Goal: Answer question/provide support: Share knowledge or assist other users

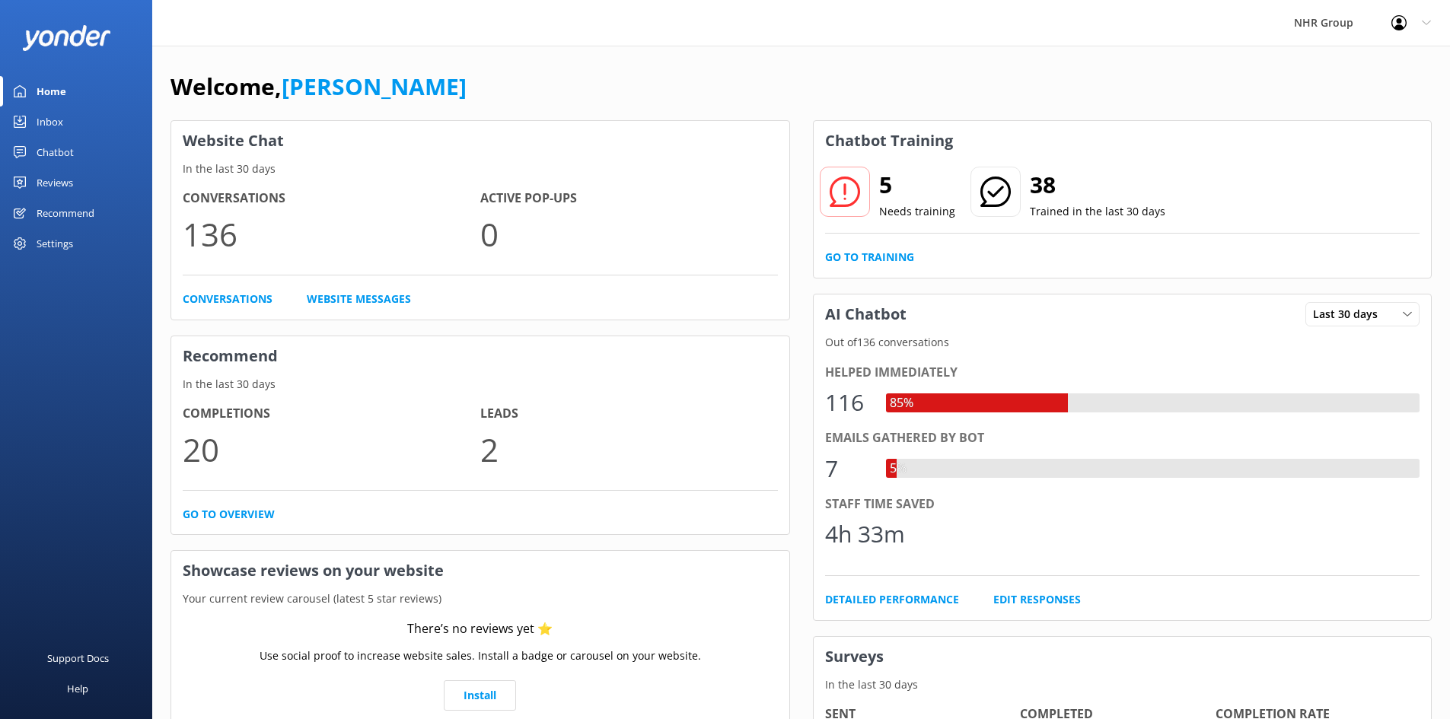
click at [55, 116] on div "Inbox" at bounding box center [50, 122] width 27 height 30
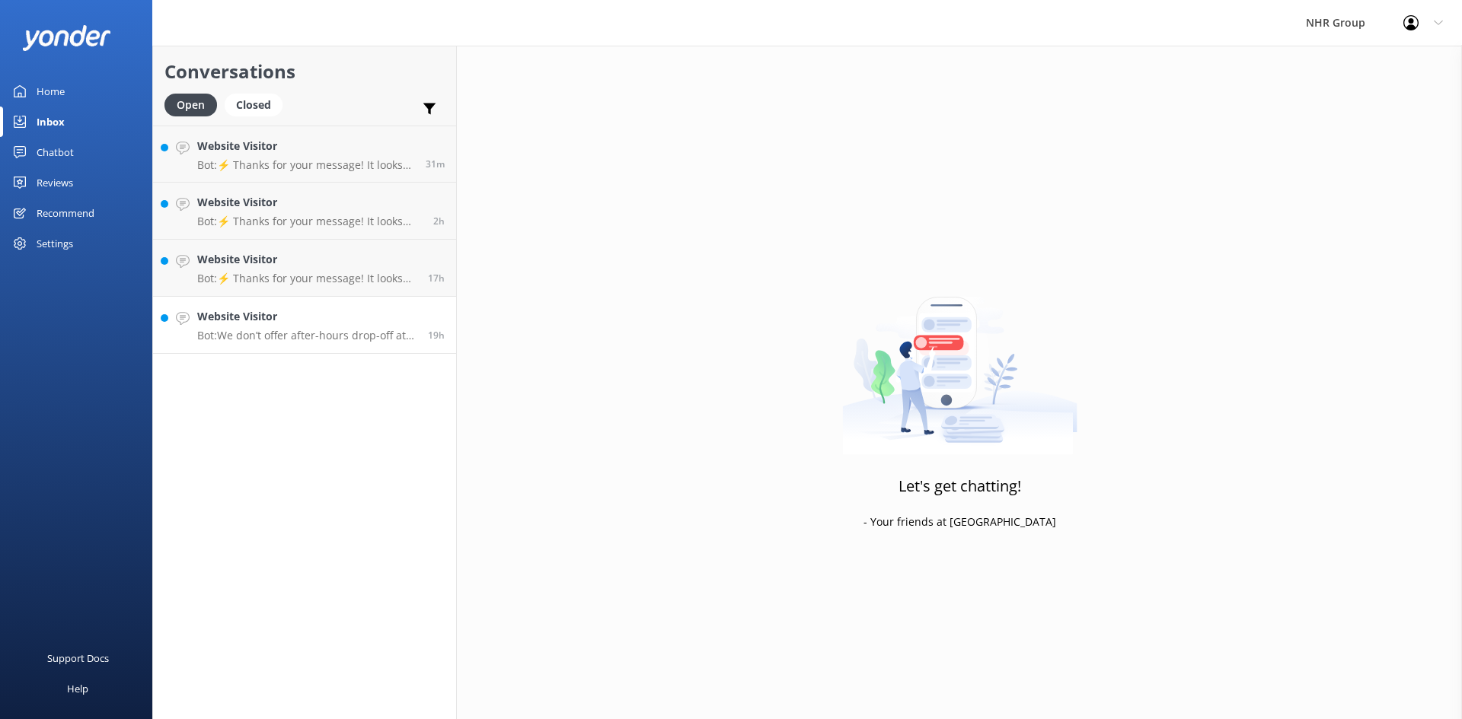
click at [242, 324] on h4 "Website Visitor" at bounding box center [306, 316] width 219 height 17
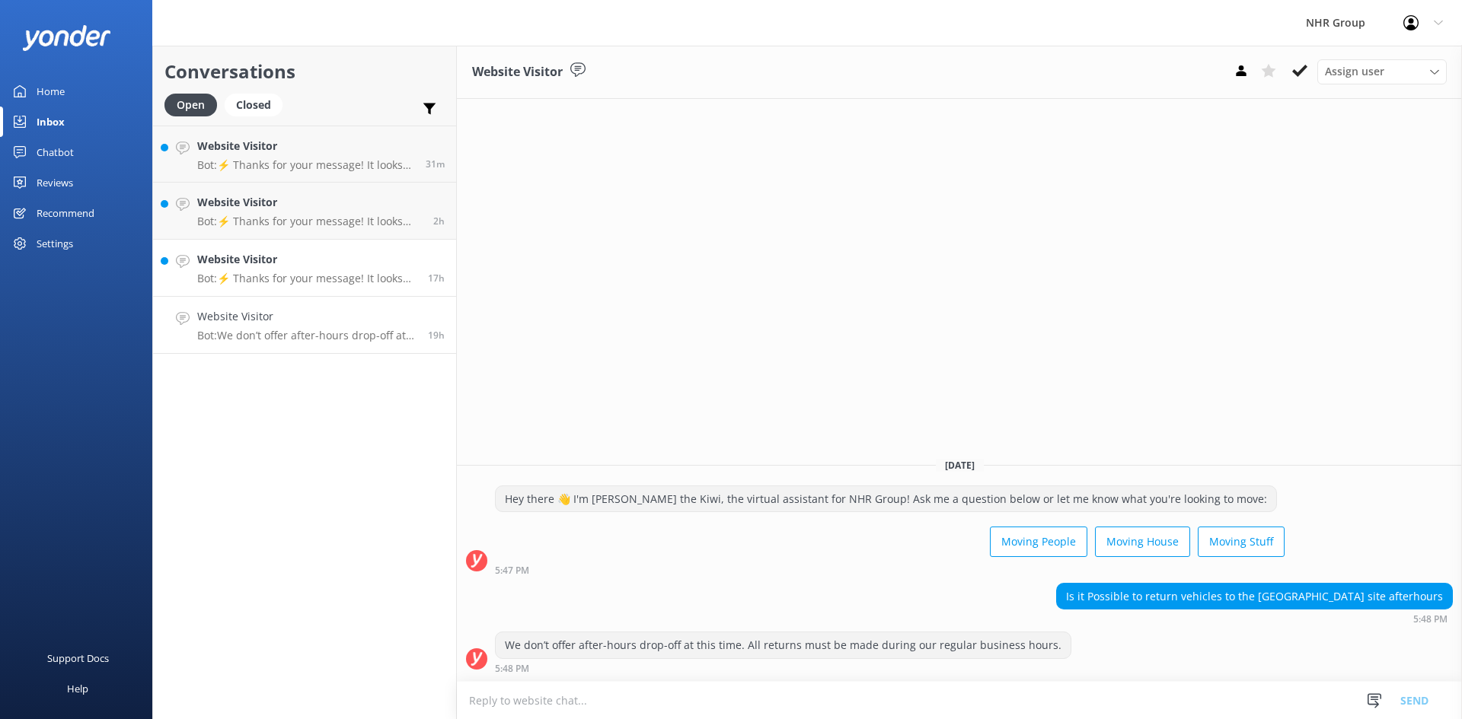
click at [266, 284] on p "Bot: ⚡ Thanks for your message! It looks like this one might be best handled by…" at bounding box center [306, 279] width 219 height 14
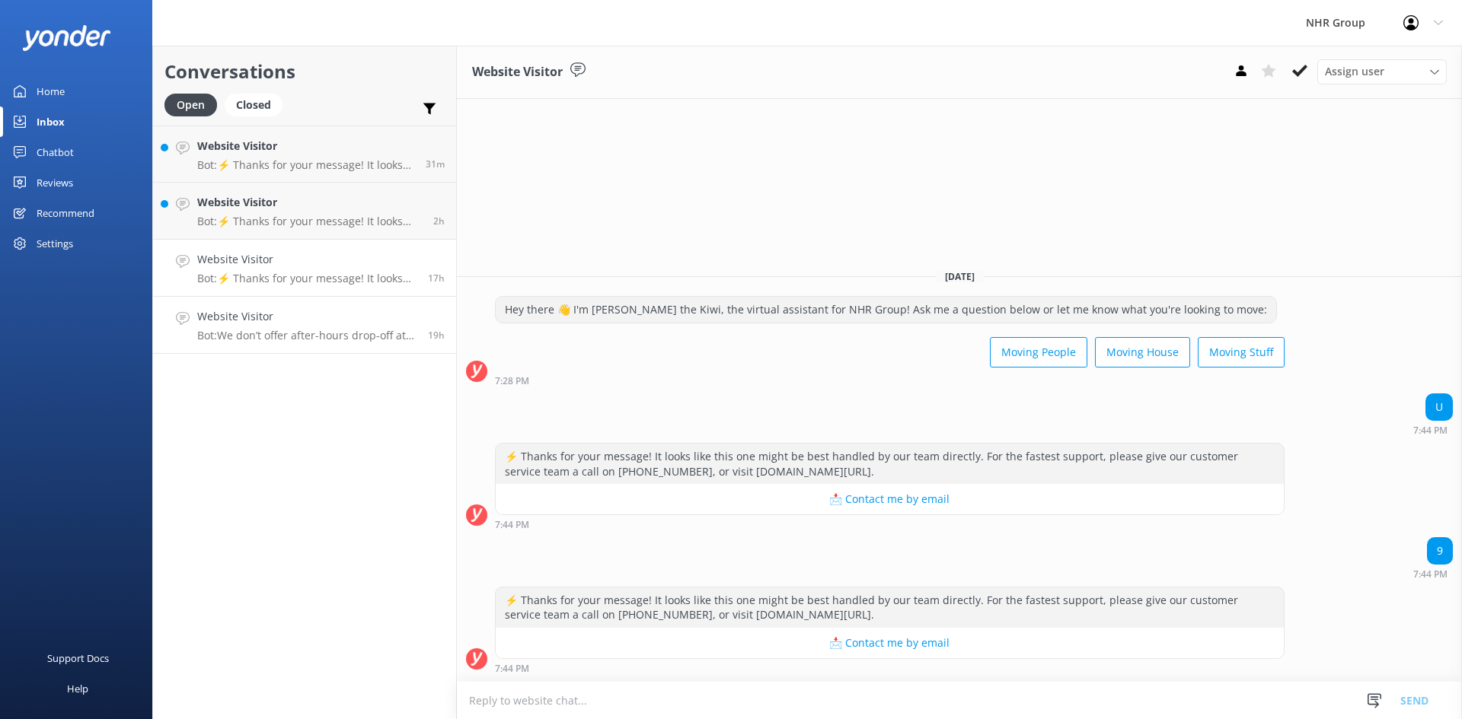
click at [296, 317] on h4 "Website Visitor" at bounding box center [306, 316] width 219 height 17
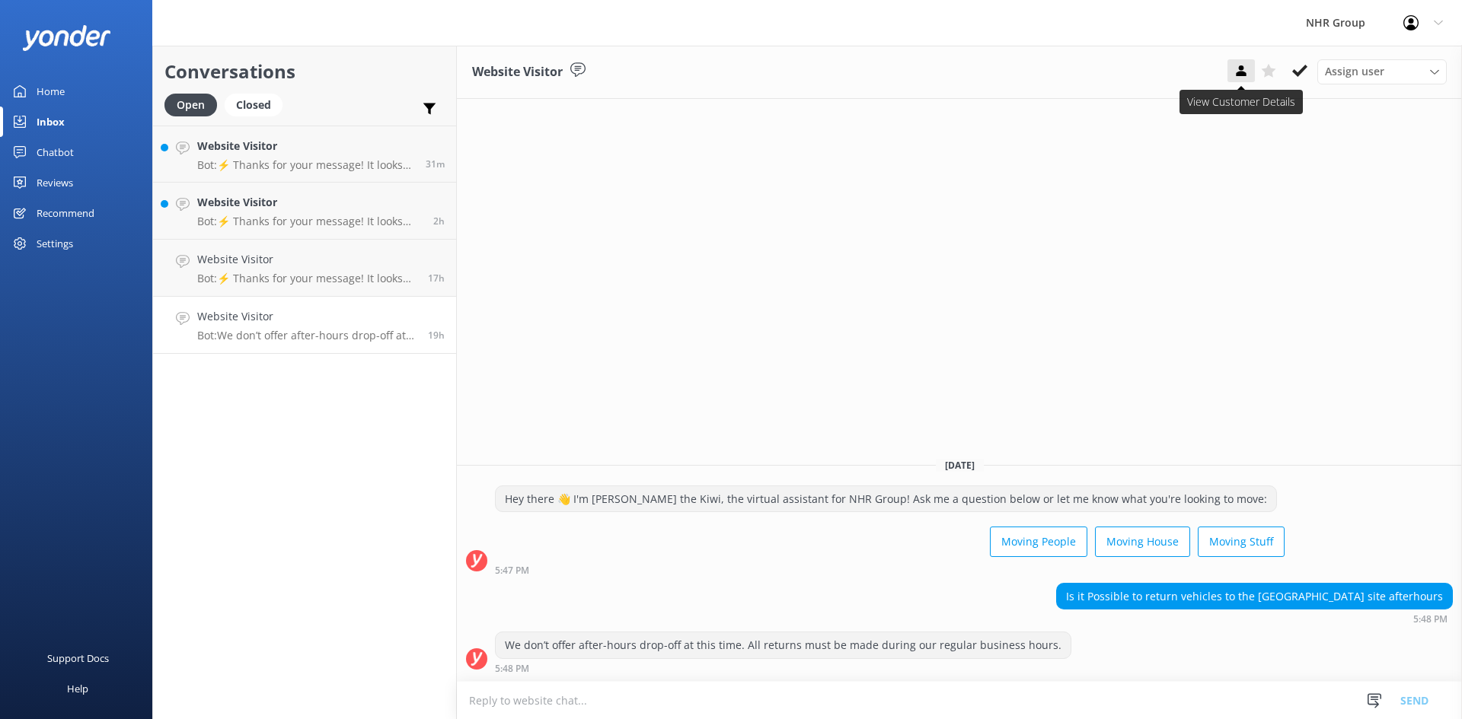
click at [1227, 72] on div "Website Visitor Assign user [PERSON_NAME] Connects [PERSON_NAME] [PERSON_NAME] …" at bounding box center [959, 72] width 1005 height 53
click at [1232, 75] on button at bounding box center [1240, 70] width 27 height 23
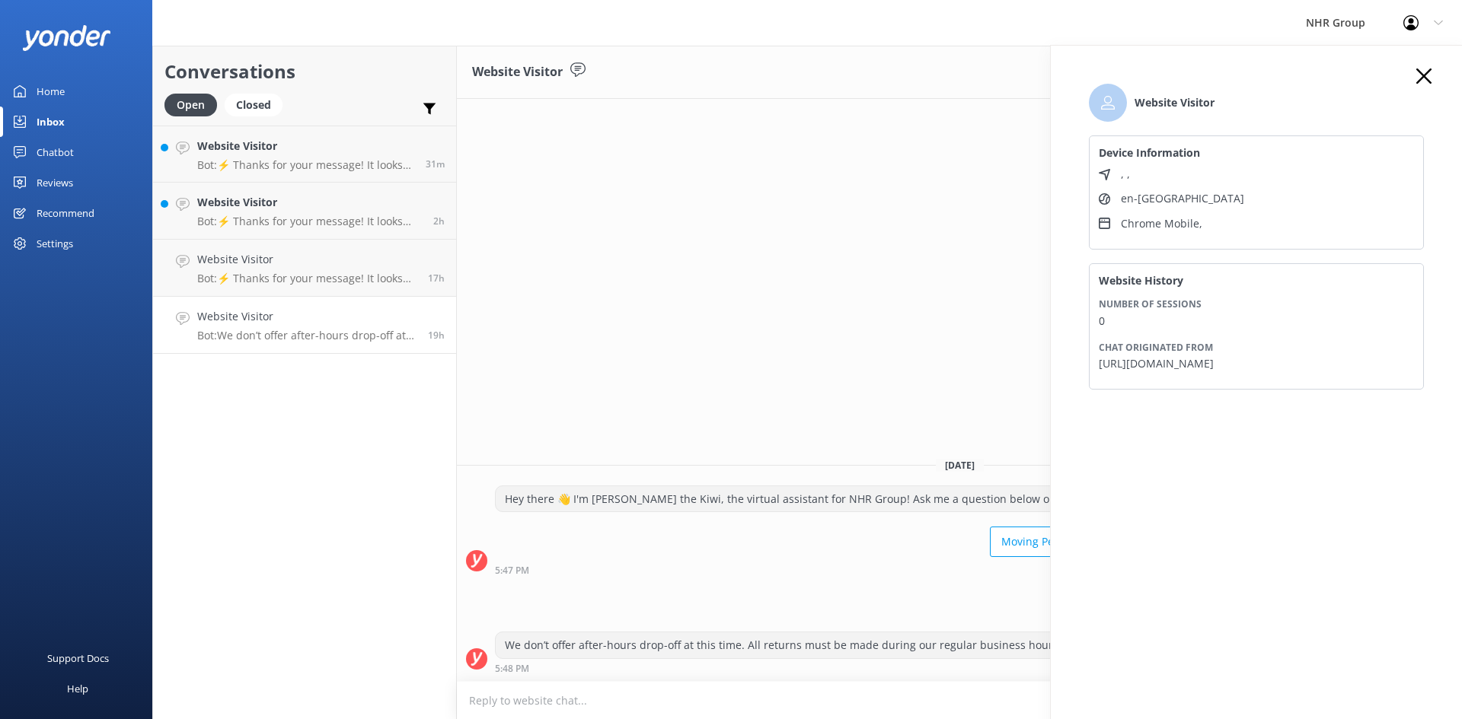
click at [1418, 78] on icon at bounding box center [1423, 76] width 15 height 15
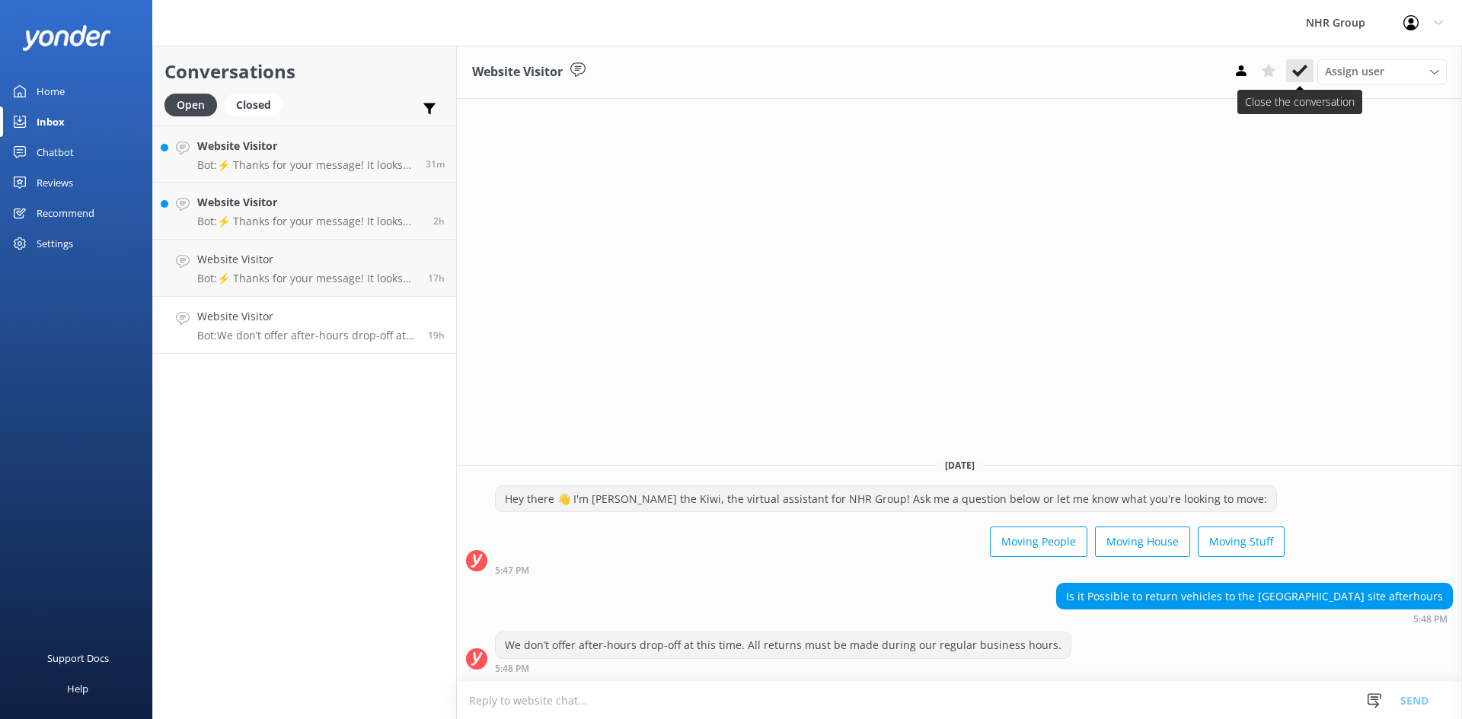
click at [1303, 72] on icon at bounding box center [1299, 70] width 15 height 15
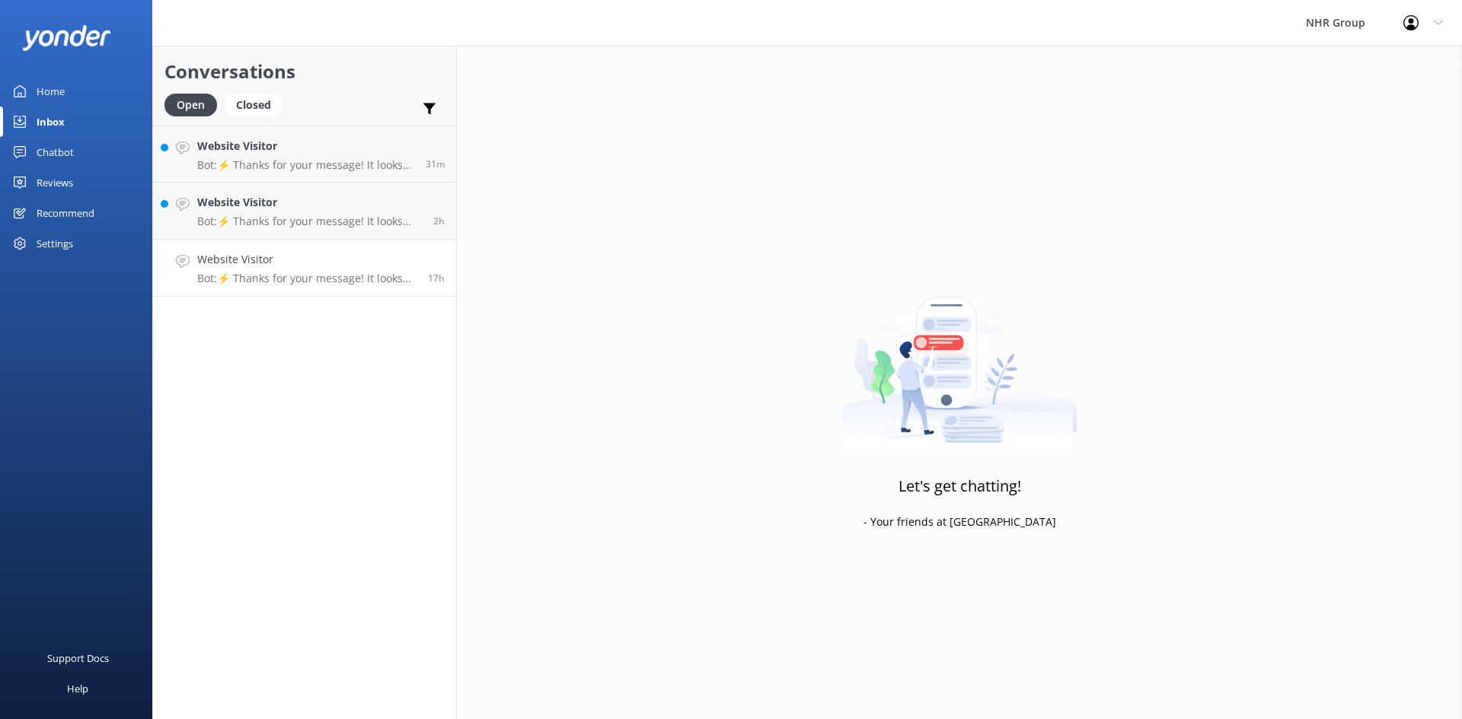
click at [316, 276] on p "Bot: ⚡ Thanks for your message! It looks like this one might be best handled by…" at bounding box center [306, 279] width 219 height 14
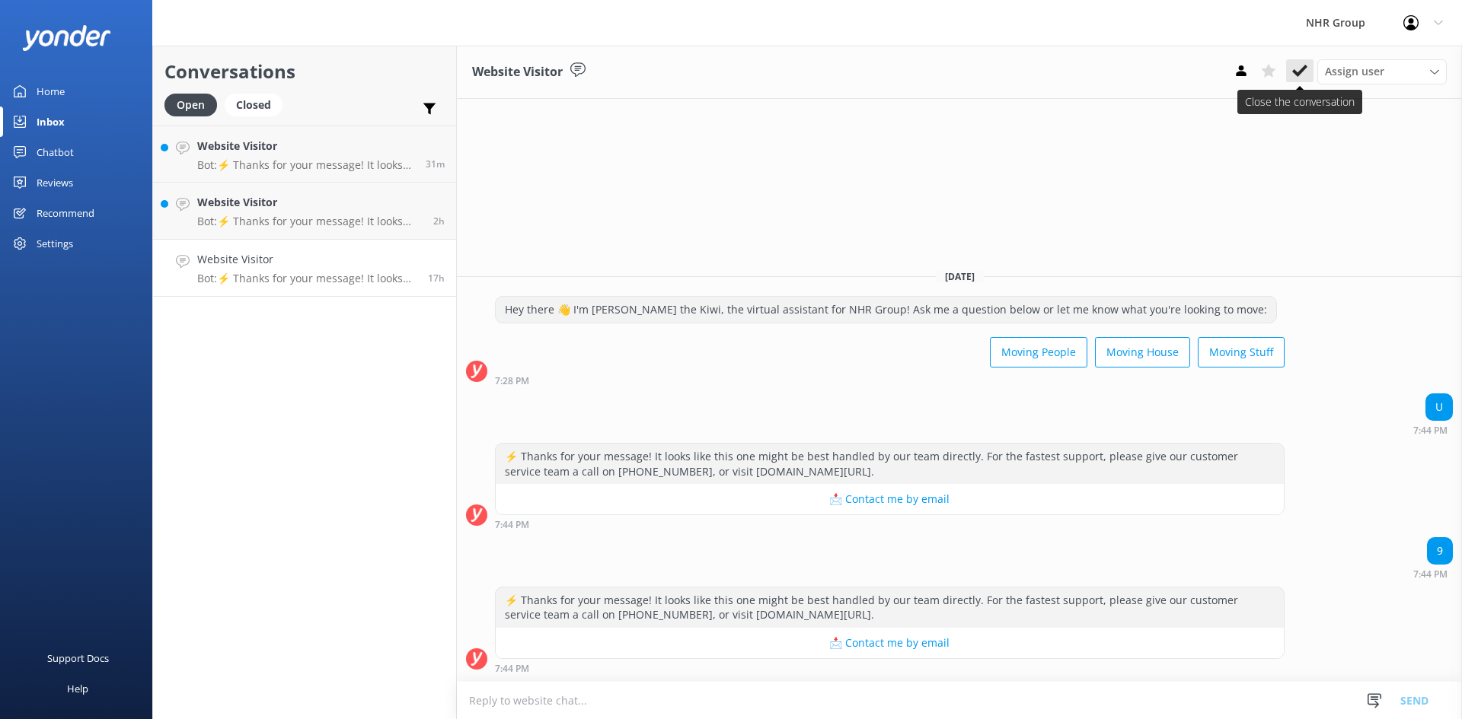
click at [1305, 69] on use at bounding box center [1299, 71] width 15 height 12
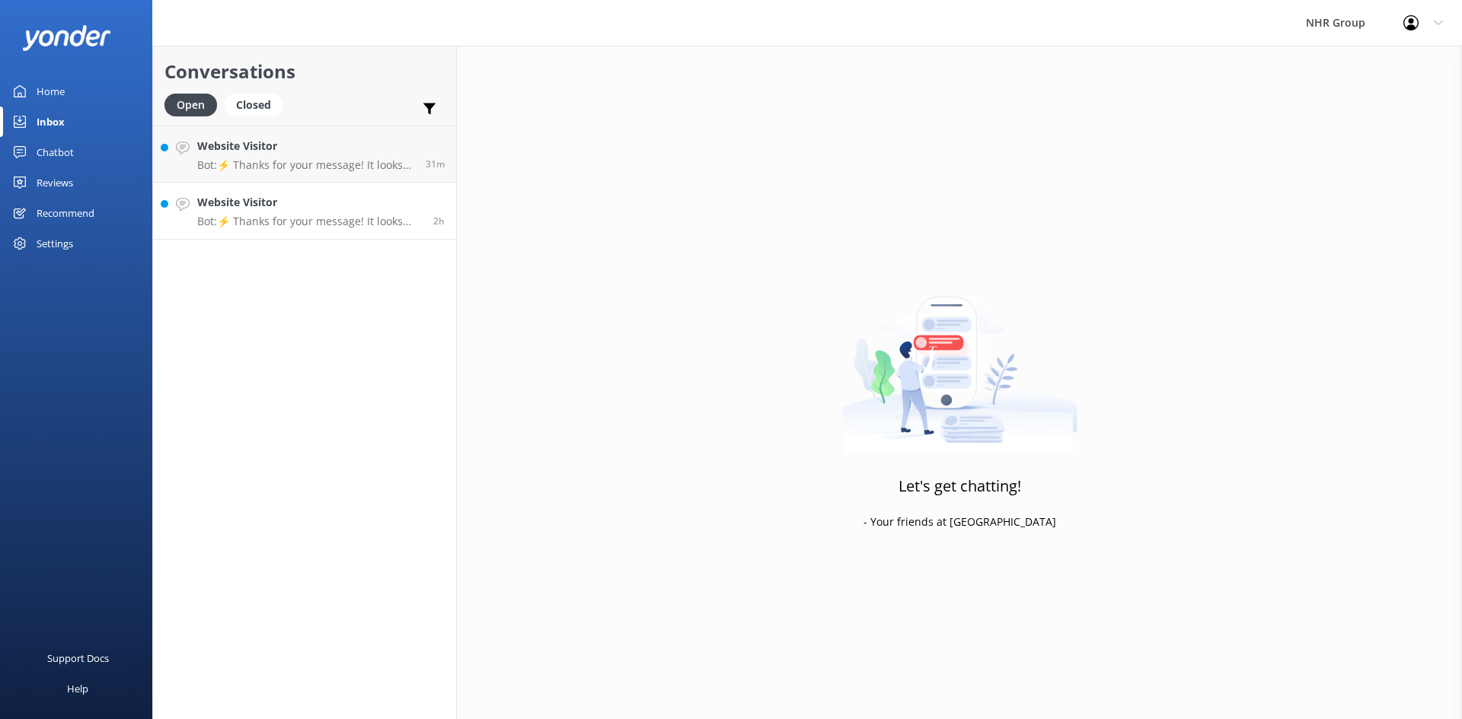
click at [310, 232] on link "Website Visitor Bot: ⚡ Thanks for your message! It looks like this one might be…" at bounding box center [304, 211] width 303 height 57
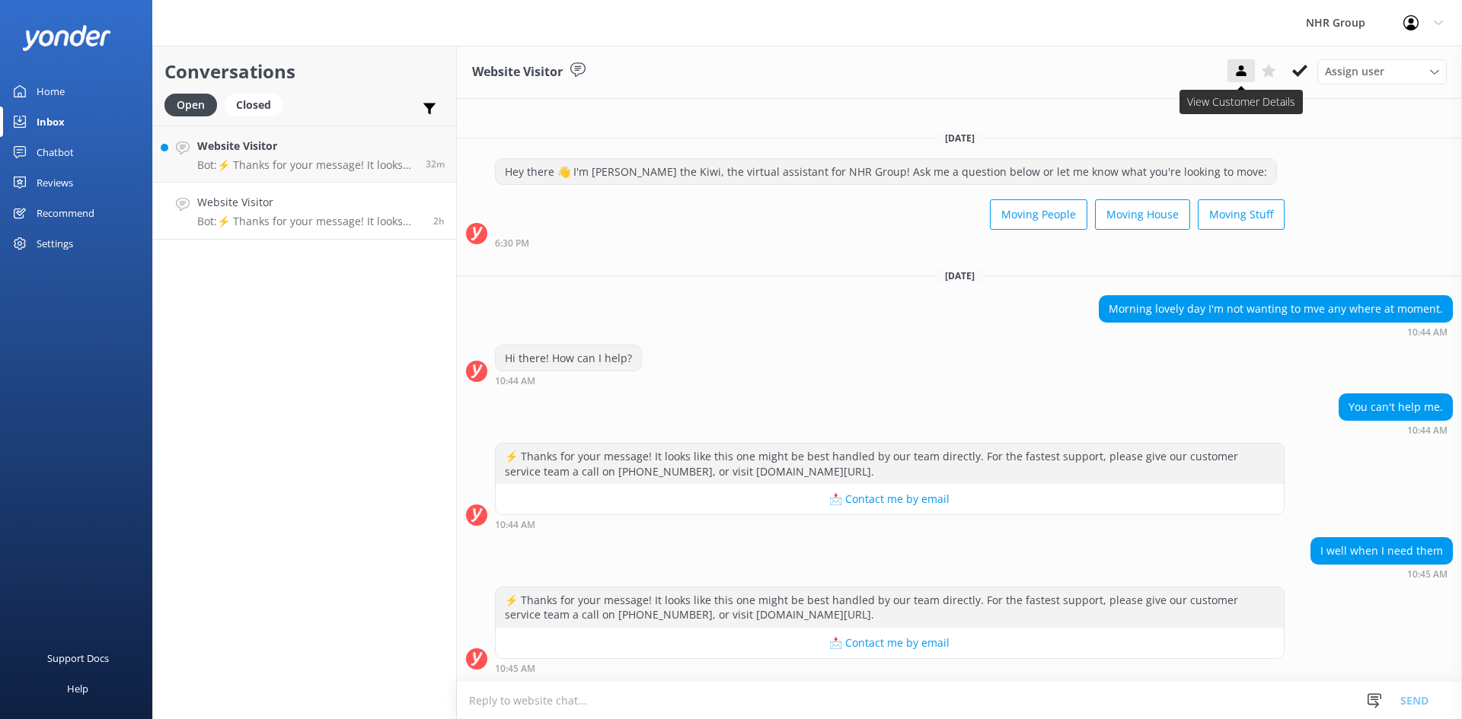
click at [1236, 74] on icon at bounding box center [1240, 70] width 15 height 15
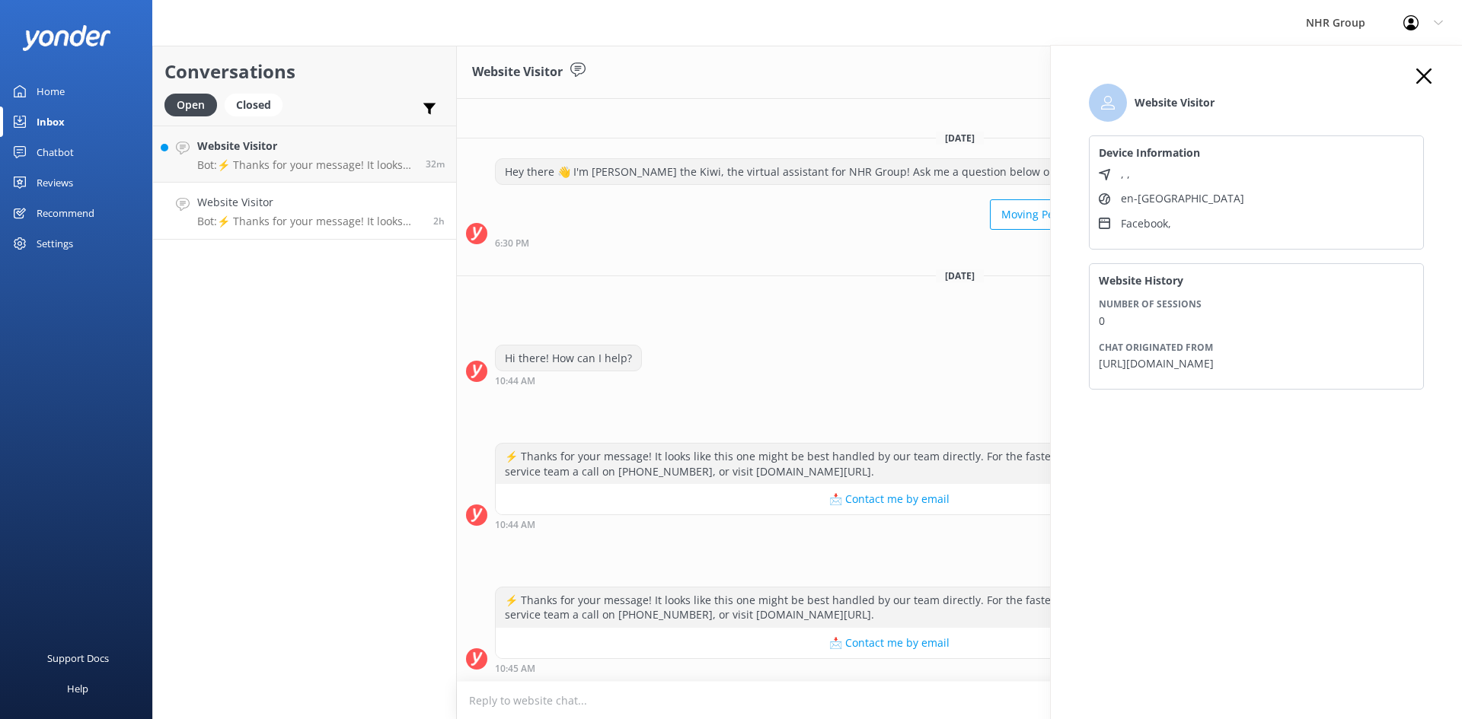
click at [1423, 75] on use at bounding box center [1423, 76] width 15 height 15
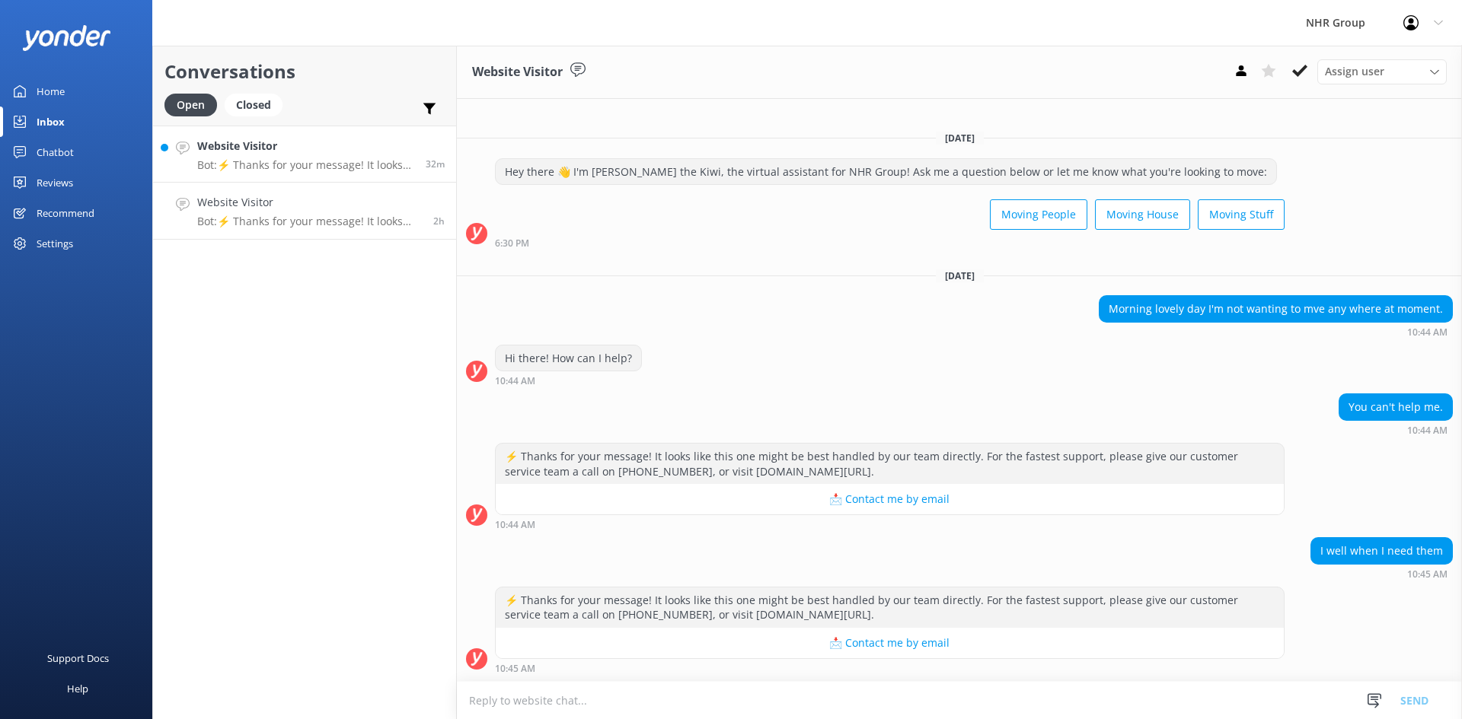
click at [286, 156] on div "Website Visitor Bot: ⚡ Thanks for your message! It looks like this one might be…" at bounding box center [305, 154] width 217 height 33
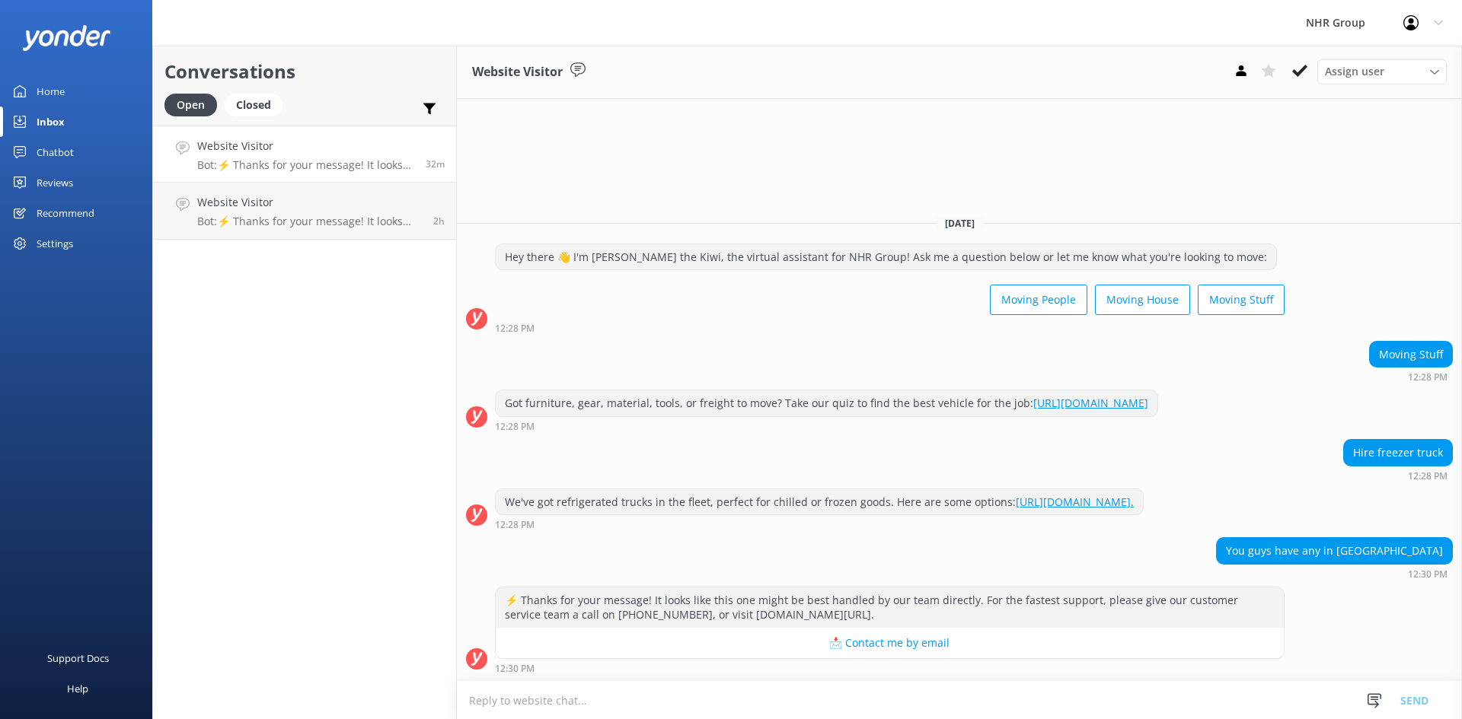
click at [69, 88] on link "Home" at bounding box center [76, 91] width 152 height 30
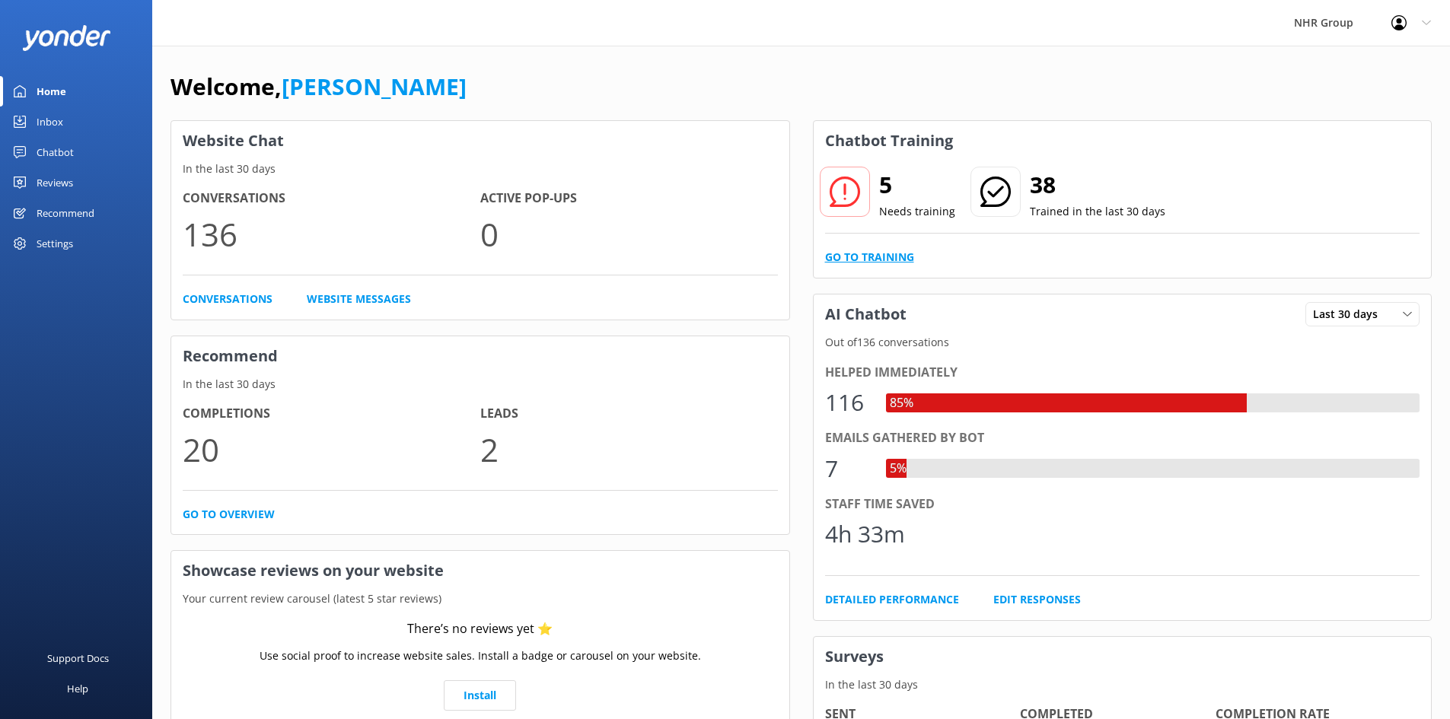
click at [836, 253] on link "Go to Training" at bounding box center [869, 257] width 89 height 17
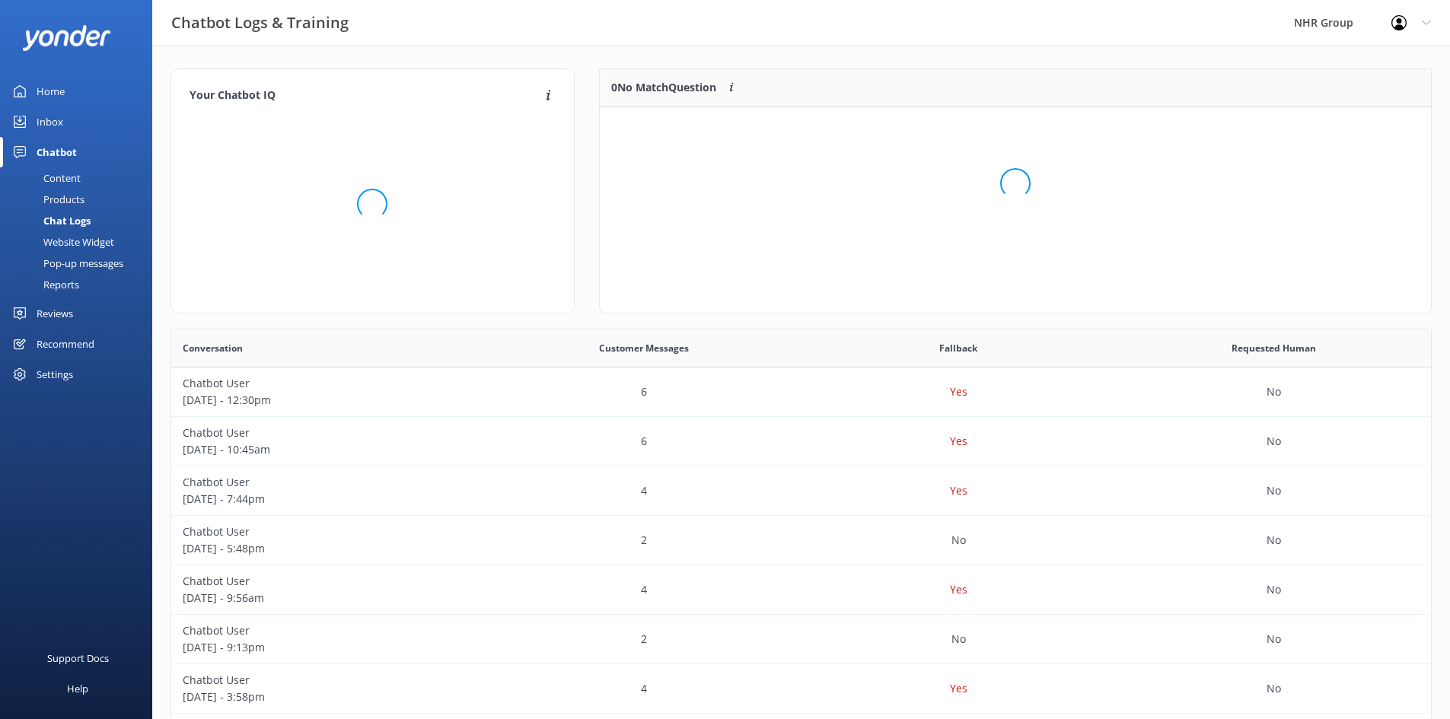
scroll to position [12, 12]
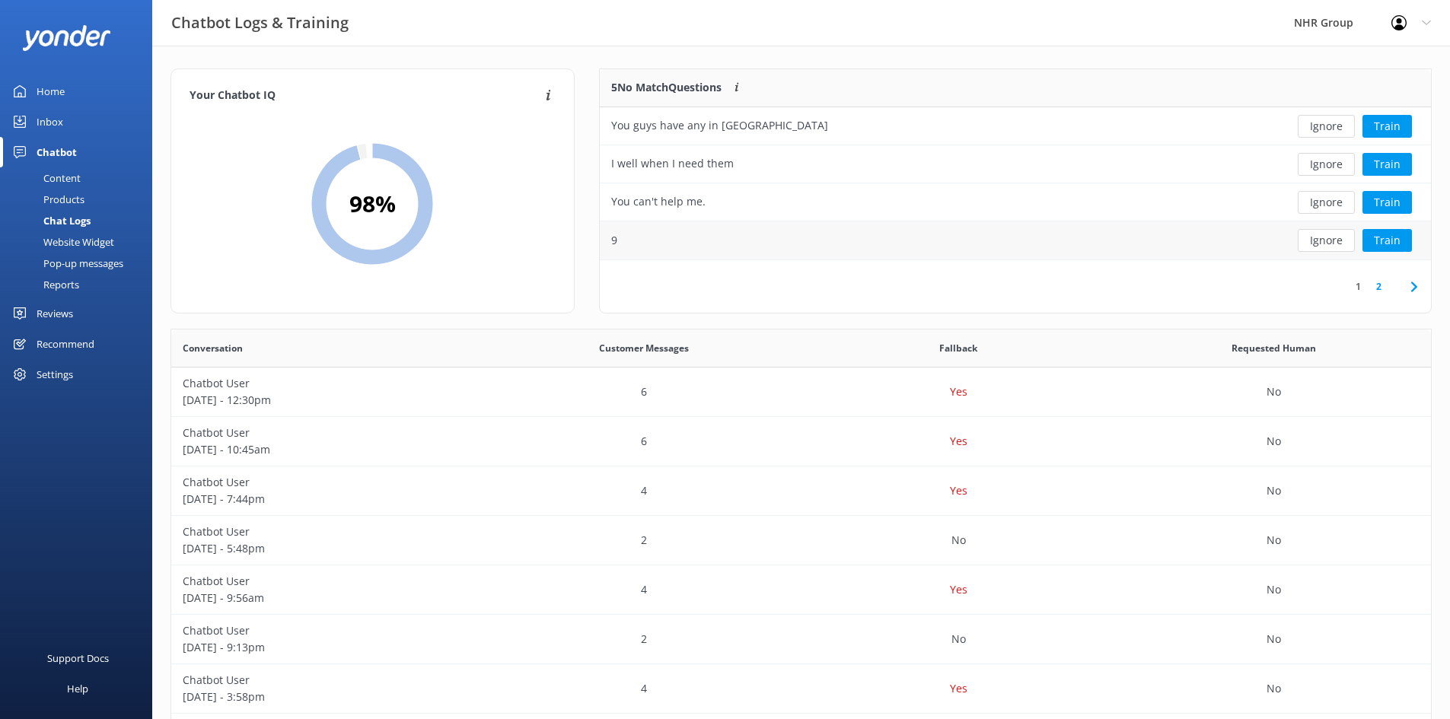
click at [1333, 232] on button "Ignore" at bounding box center [1326, 240] width 57 height 23
click at [1315, 240] on button "Ignore" at bounding box center [1326, 240] width 57 height 23
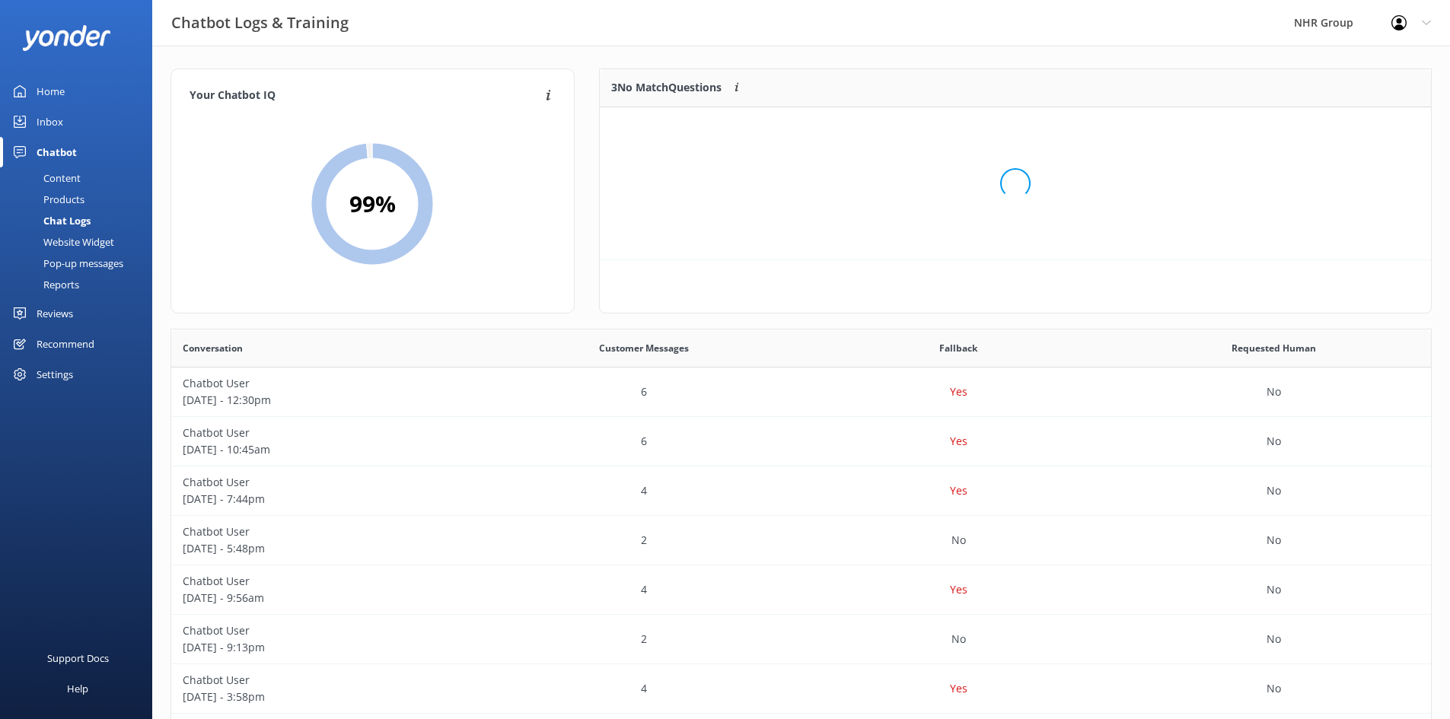
scroll to position [142, 820]
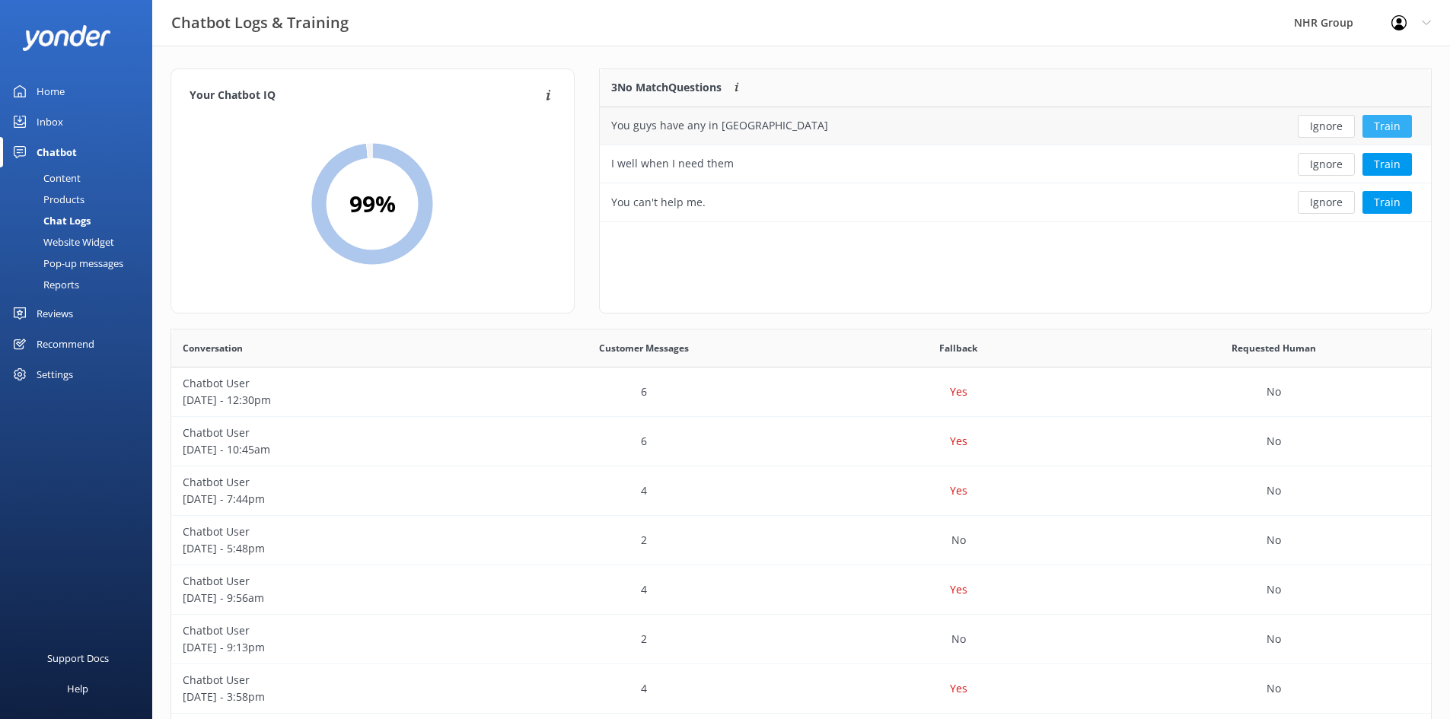
click at [1383, 128] on button "Train" at bounding box center [1387, 126] width 49 height 23
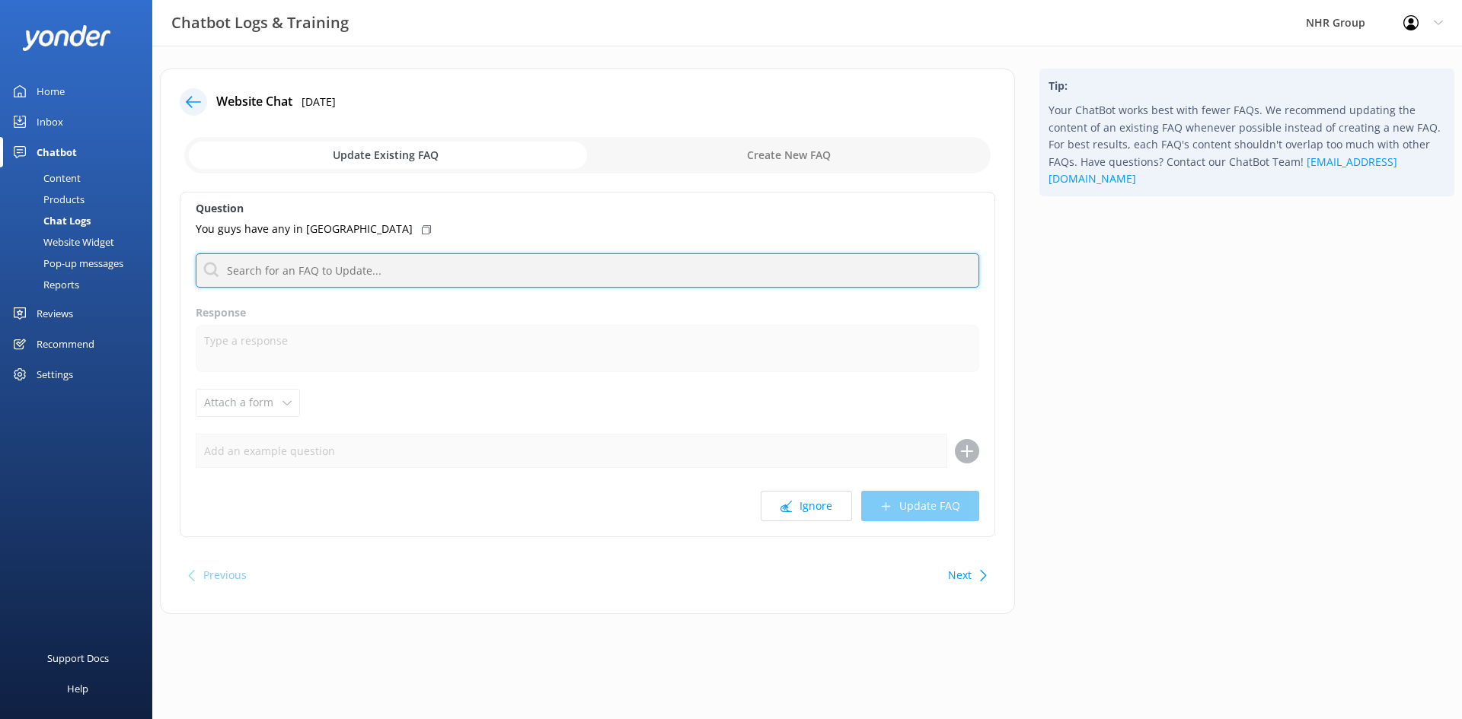
click at [256, 273] on input "text" at bounding box center [587, 270] width 783 height 34
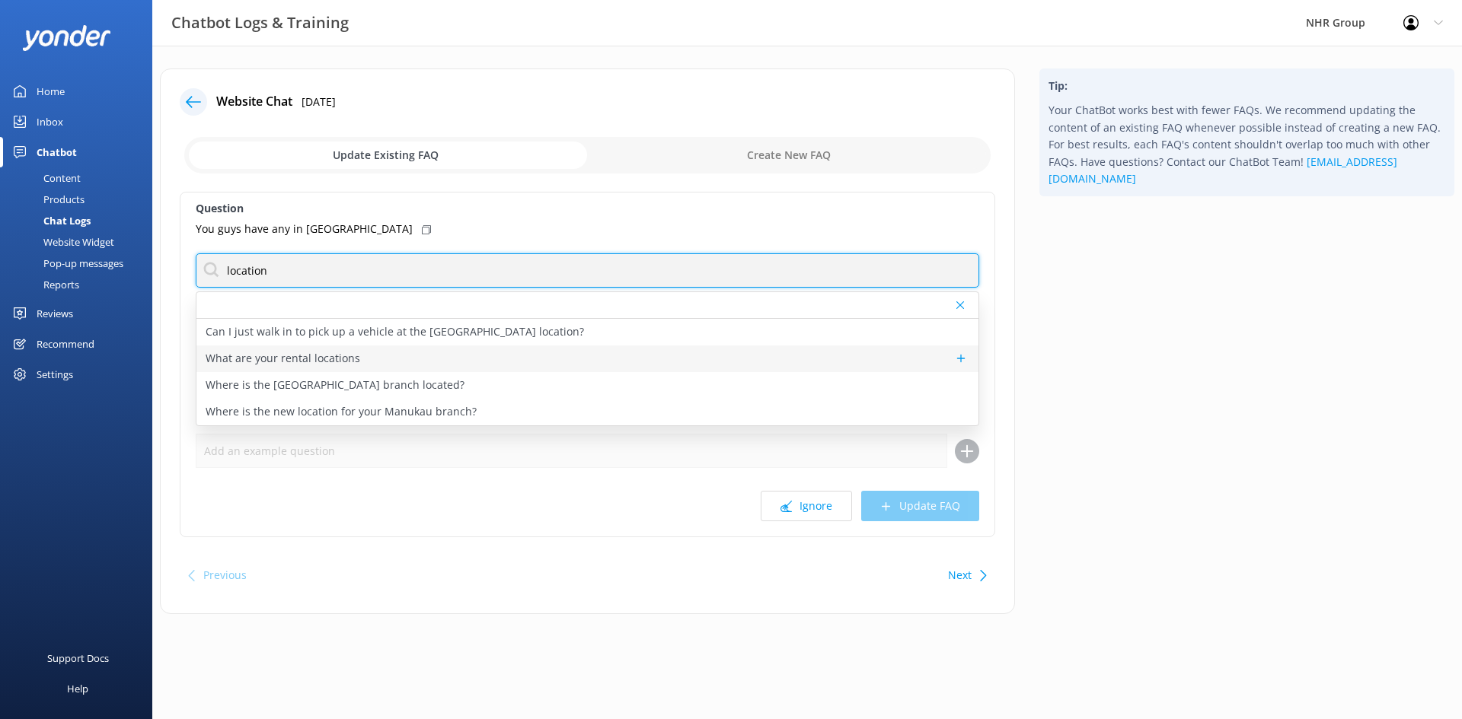
type input "location"
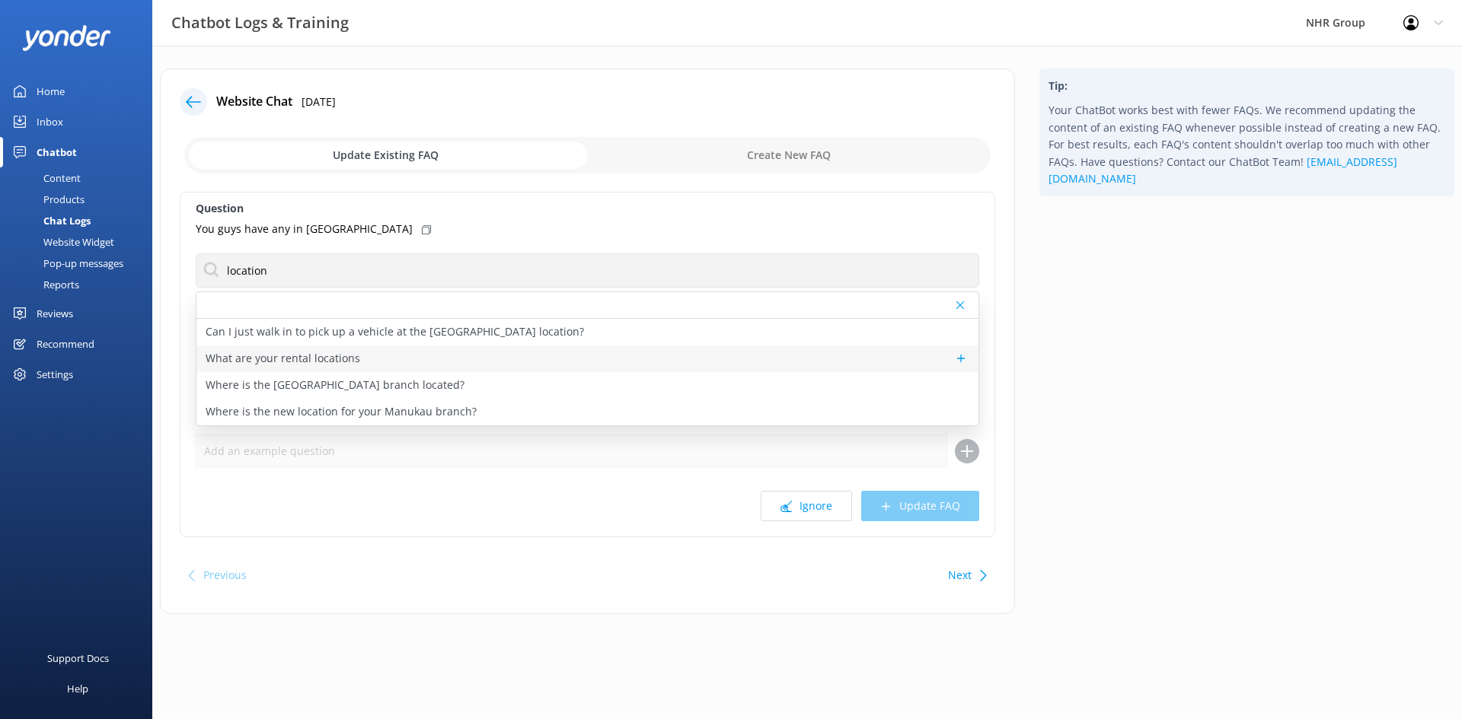
click at [294, 362] on p "What are your rental locations" at bounding box center [283, 358] width 155 height 17
type textarea "NHR Group has ten rental locations across [GEOGRAPHIC_DATA], including [GEOGRAP…"
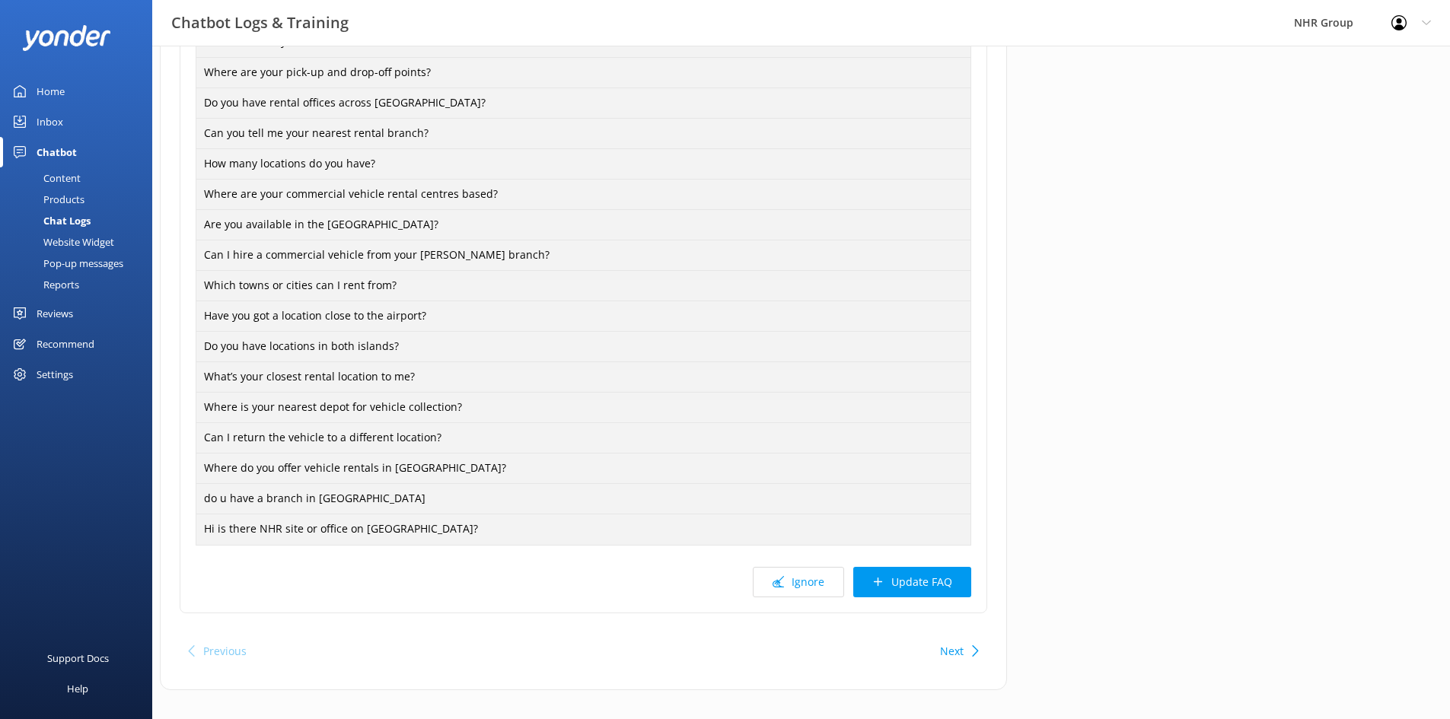
scroll to position [778, 0]
click at [910, 569] on button "Update FAQ" at bounding box center [912, 581] width 118 height 30
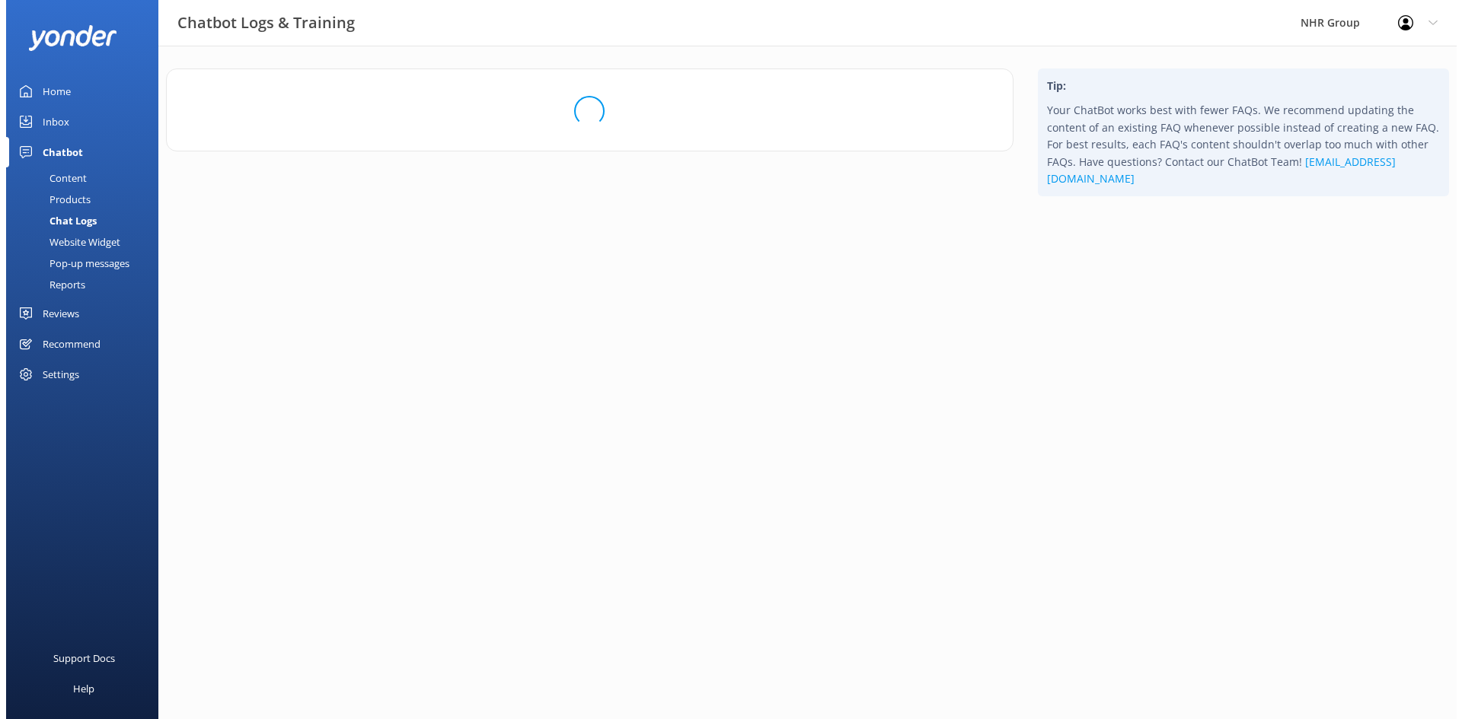
scroll to position [0, 0]
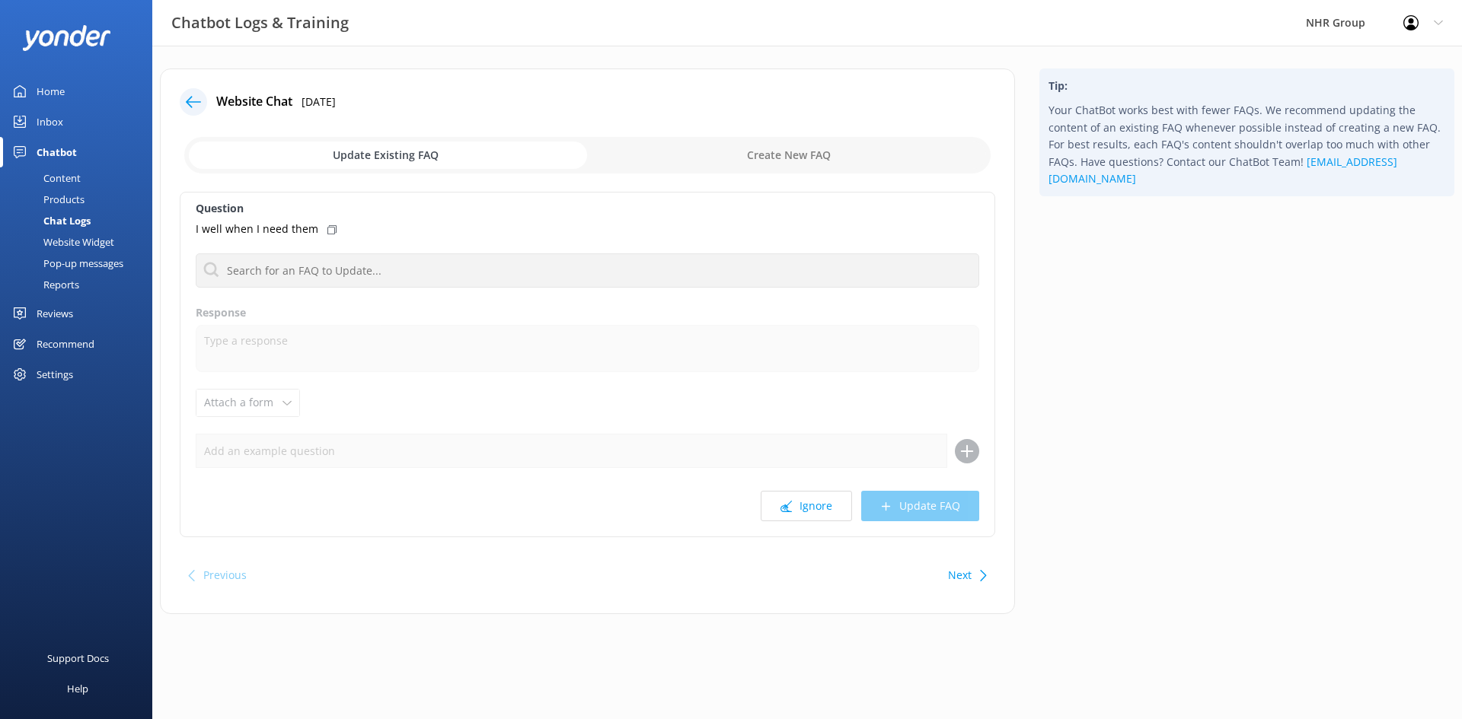
click at [967, 579] on button "Next" at bounding box center [960, 575] width 24 height 30
click at [299, 229] on icon at bounding box center [303, 229] width 9 height 9
click at [683, 153] on input "checkbox" at bounding box center [587, 155] width 806 height 37
checkbox input "true"
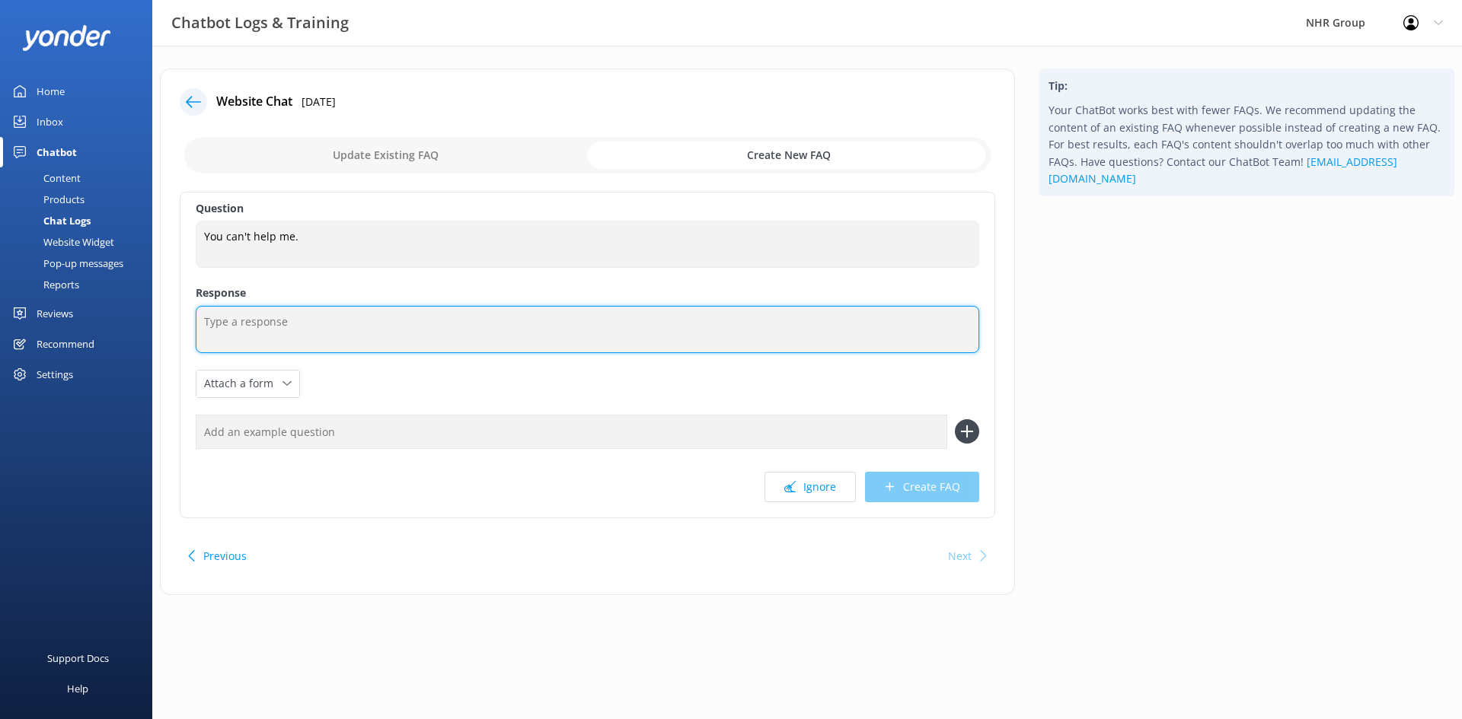
click at [313, 320] on textarea at bounding box center [587, 329] width 783 height 47
type textarea "o"
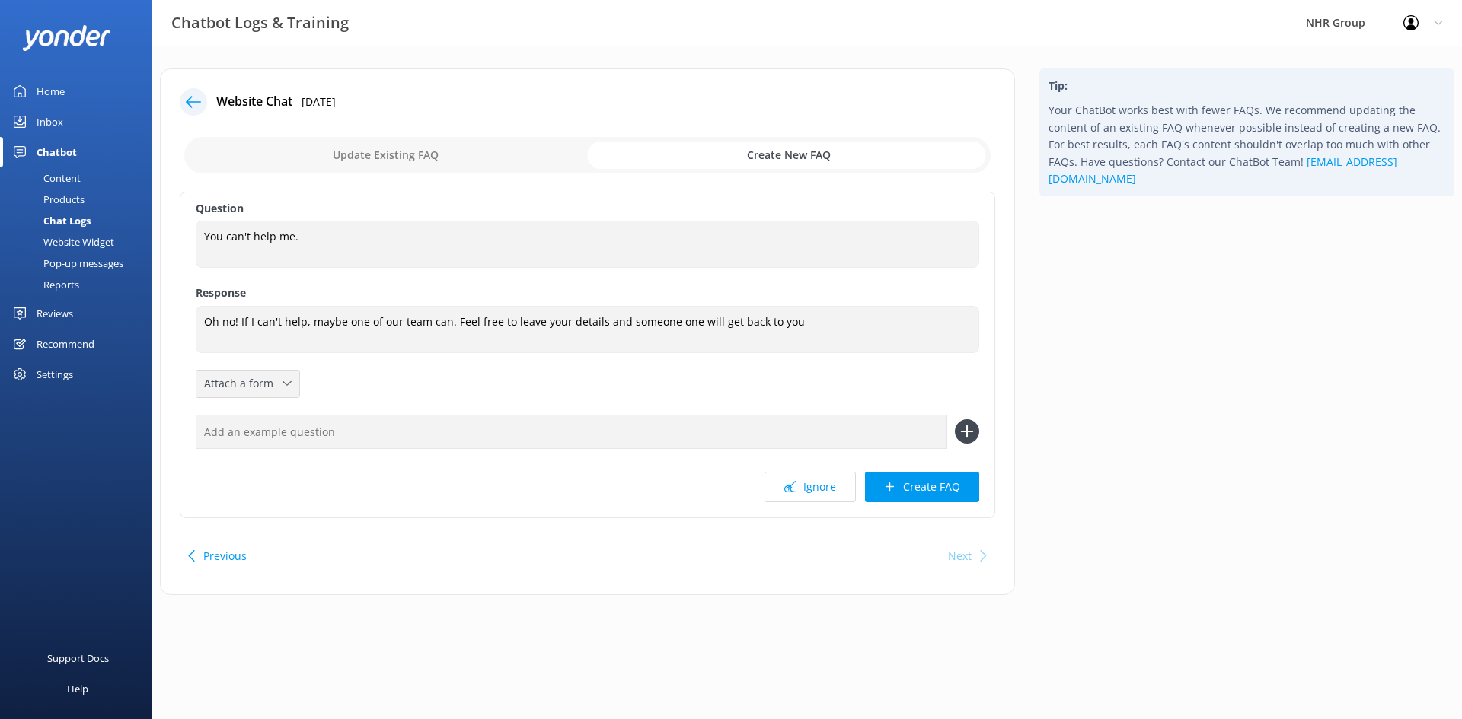
click at [285, 384] on icon at bounding box center [286, 383] width 9 height 9
click at [235, 415] on div "Leave contact details" at bounding box center [251, 416] width 93 height 15
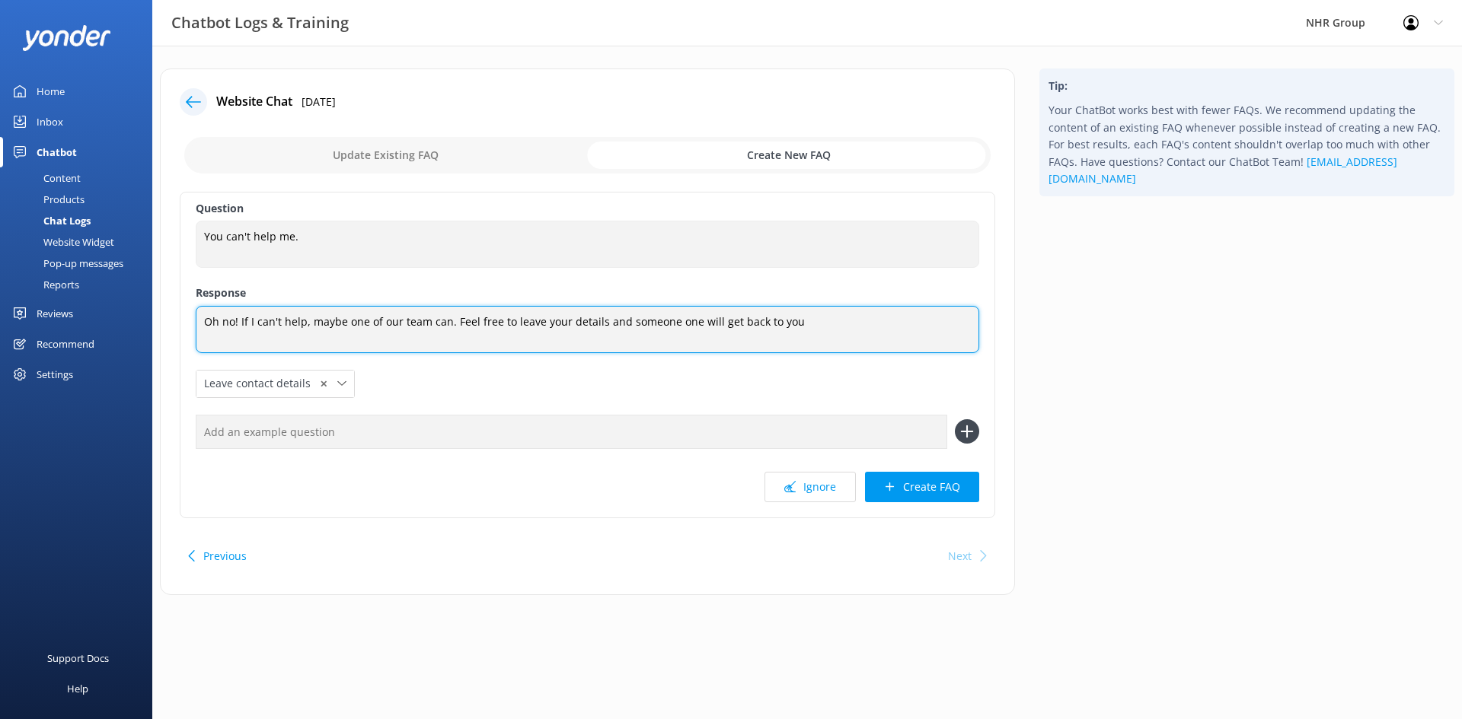
click at [821, 327] on textarea "Oh no! If I can't help, maybe one of our team can. Feel free to leave your deta…" at bounding box center [587, 329] width 783 height 47
click at [794, 325] on textarea "Oh no! If I can't help, maybe one of our team can. Feel free to give the team a…" at bounding box center [587, 330] width 783 height 48
click at [246, 336] on textarea "Oh no! If I can't help, maybe one of our team can. Feel free to give the team a…" at bounding box center [587, 330] width 783 height 48
type textarea "Oh no! If I can't help, maybe one of our team can. Feel free to give the team a…"
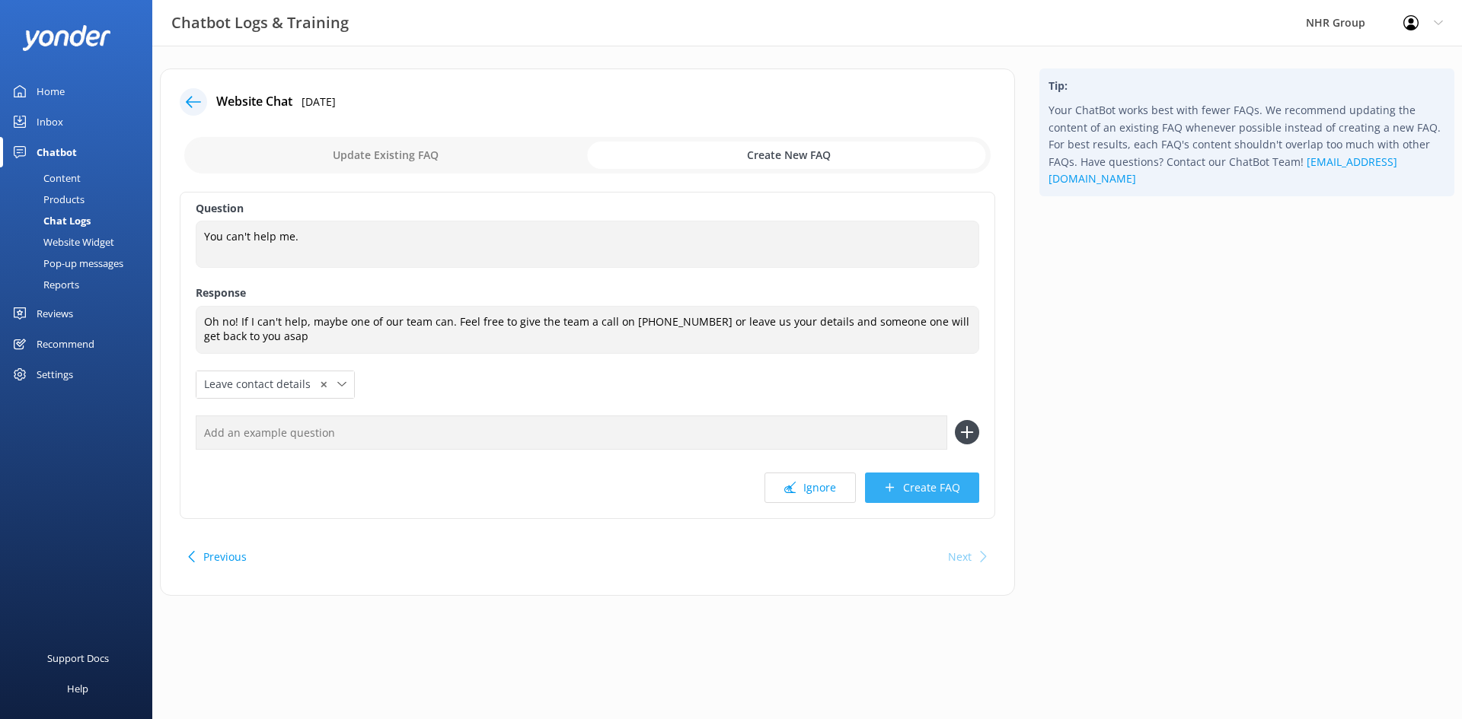
click at [909, 490] on button "Create FAQ" at bounding box center [922, 488] width 114 height 30
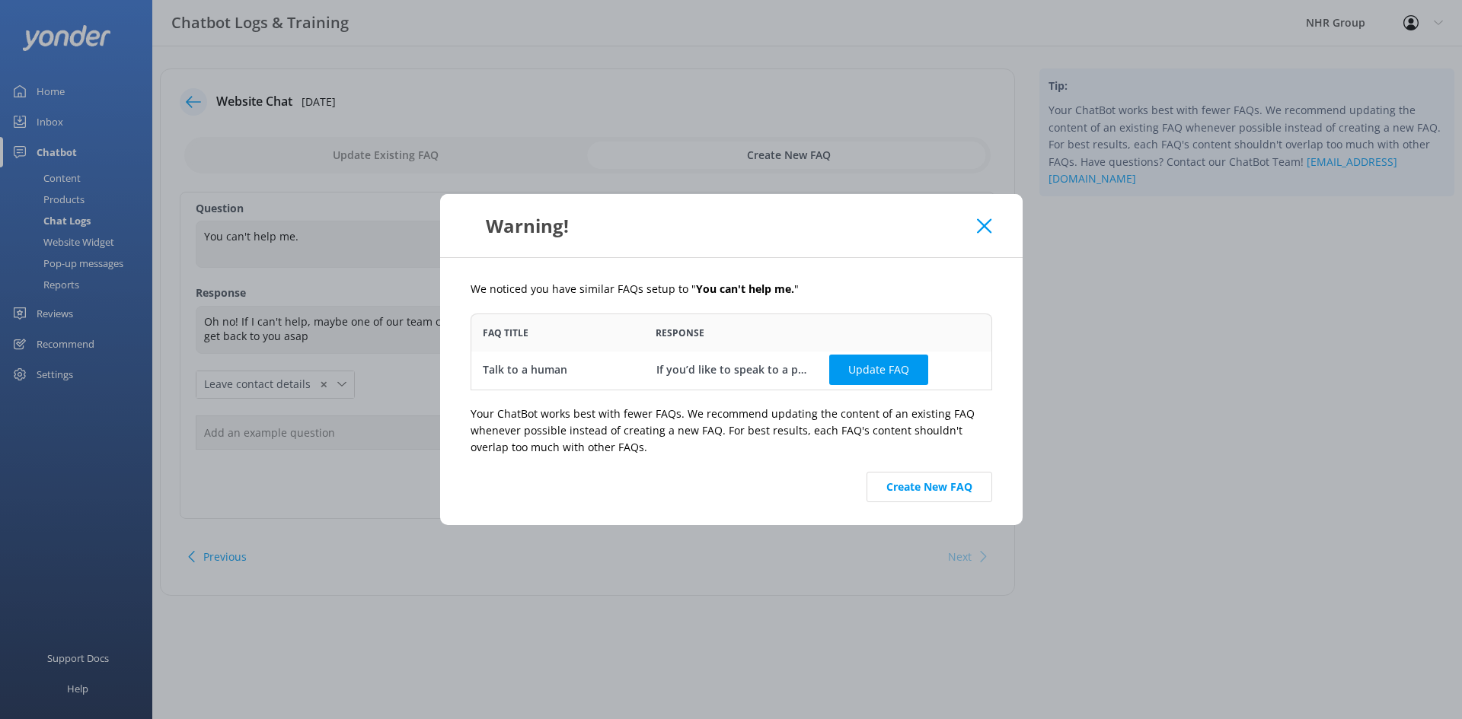
scroll to position [4, 0]
click at [888, 493] on button "Create New FAQ" at bounding box center [929, 487] width 126 height 30
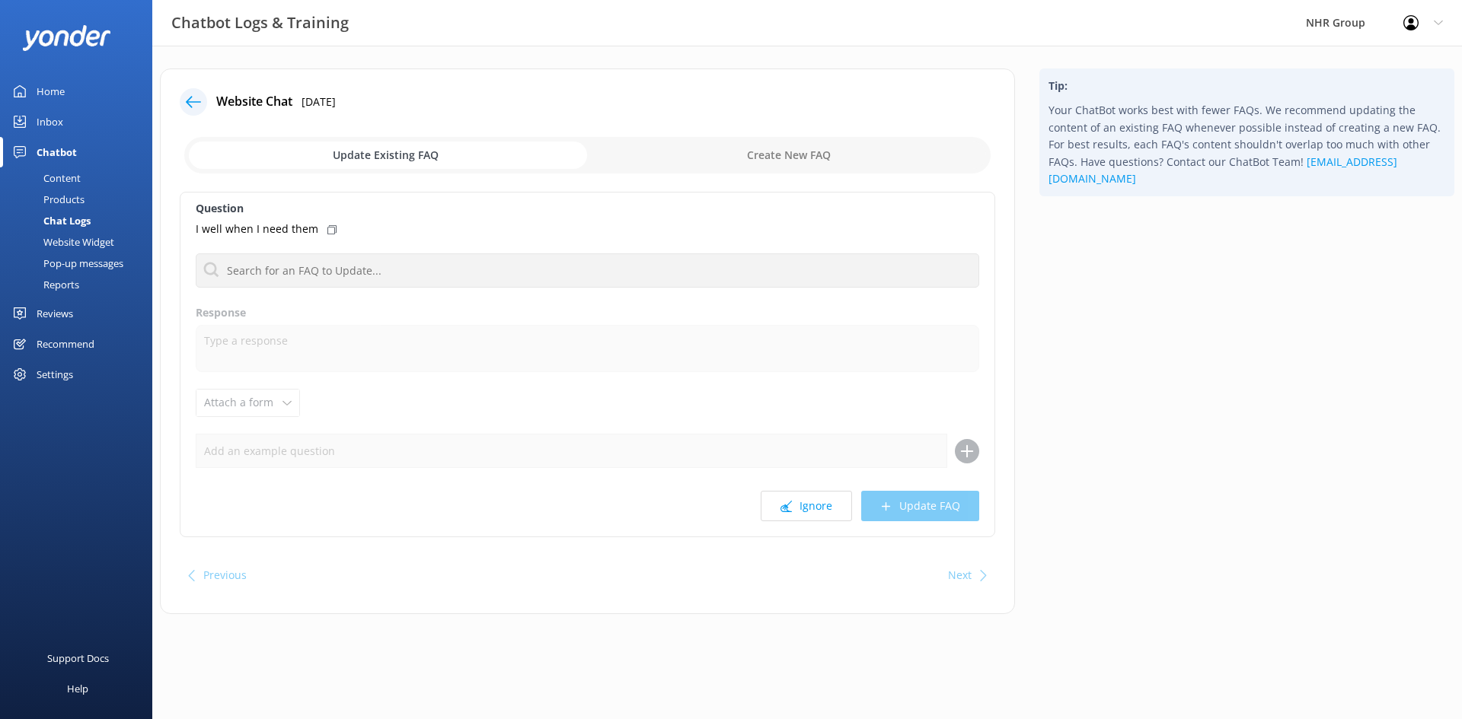
click at [327, 228] on icon at bounding box center [331, 229] width 9 height 9
click at [768, 154] on input "checkbox" at bounding box center [587, 155] width 806 height 37
checkbox input "true"
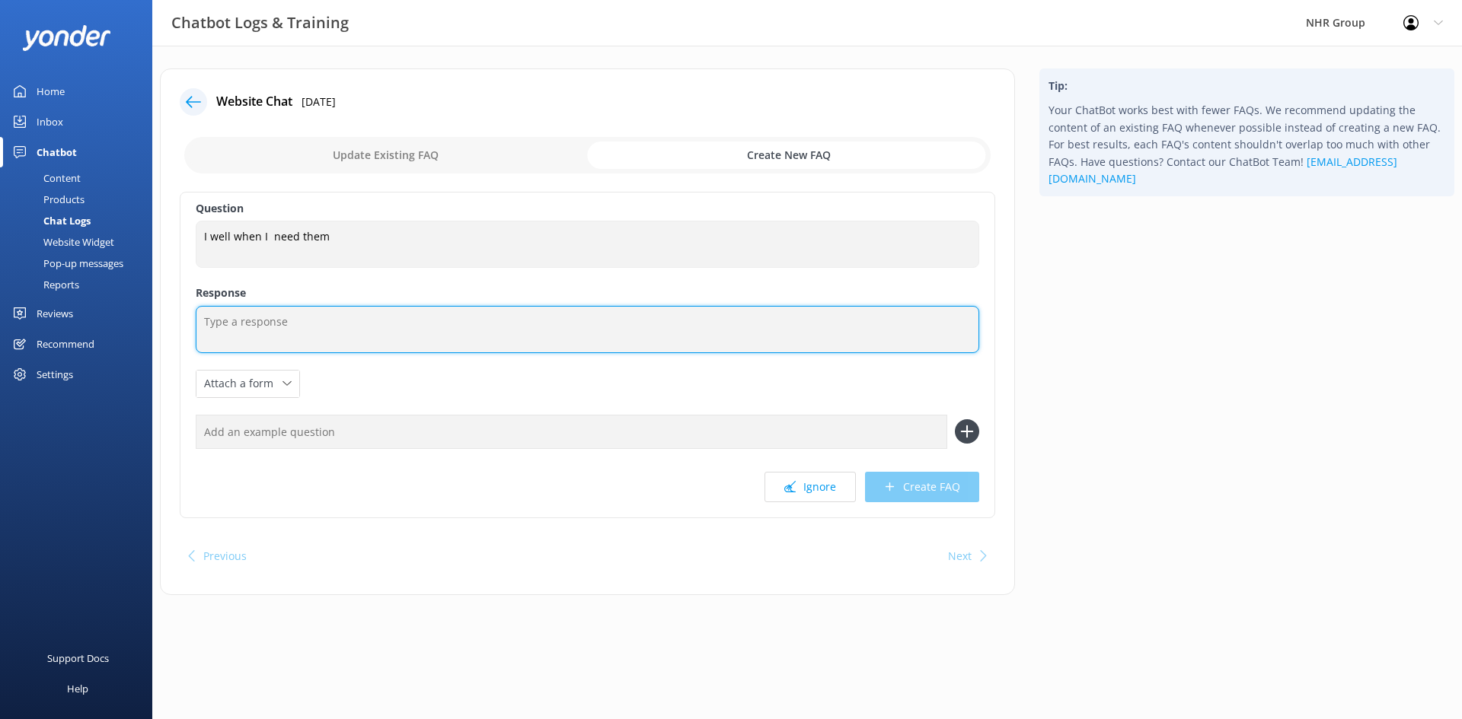
click at [279, 319] on textarea at bounding box center [587, 329] width 783 height 47
type textarea "No worries at all, I'll be here when you're ready!"
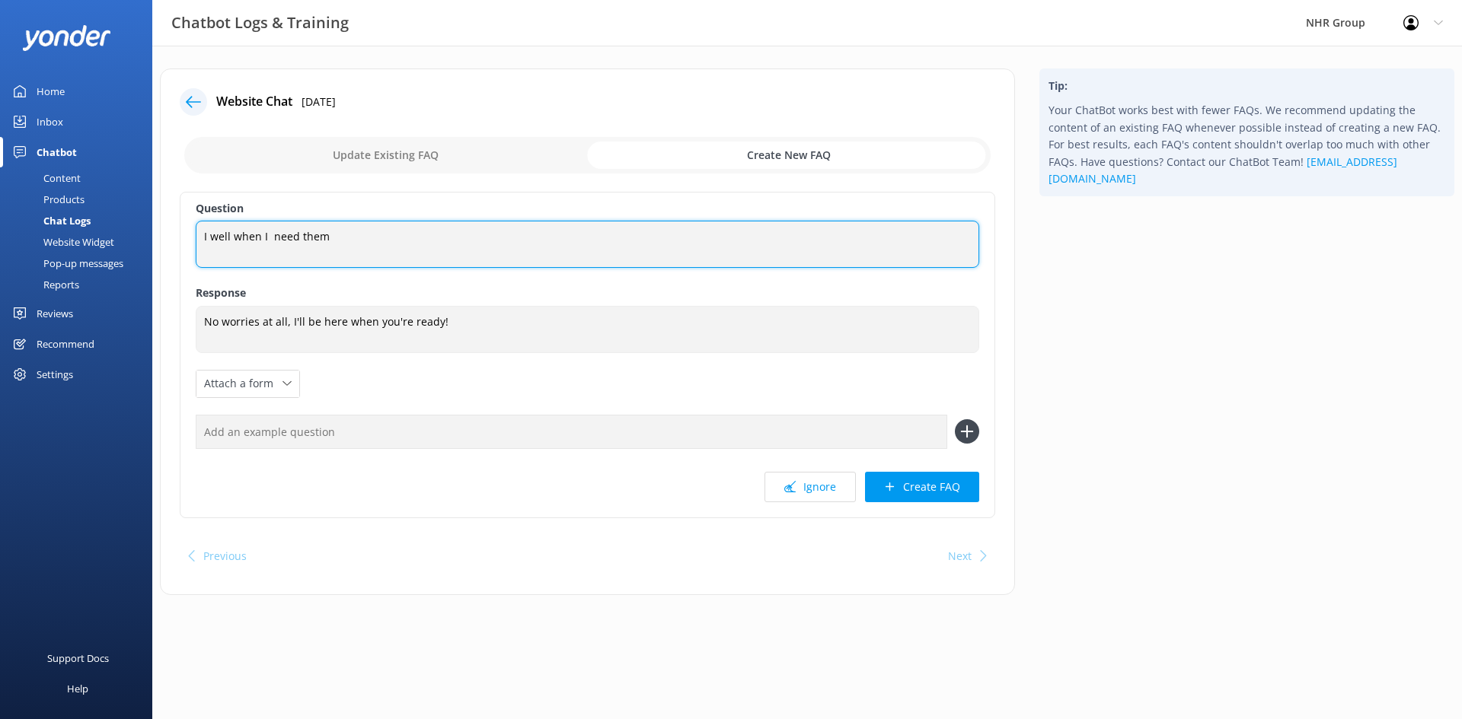
click at [271, 237] on textarea "I well when I need them" at bounding box center [587, 244] width 783 height 47
type textarea "I well when I need them"
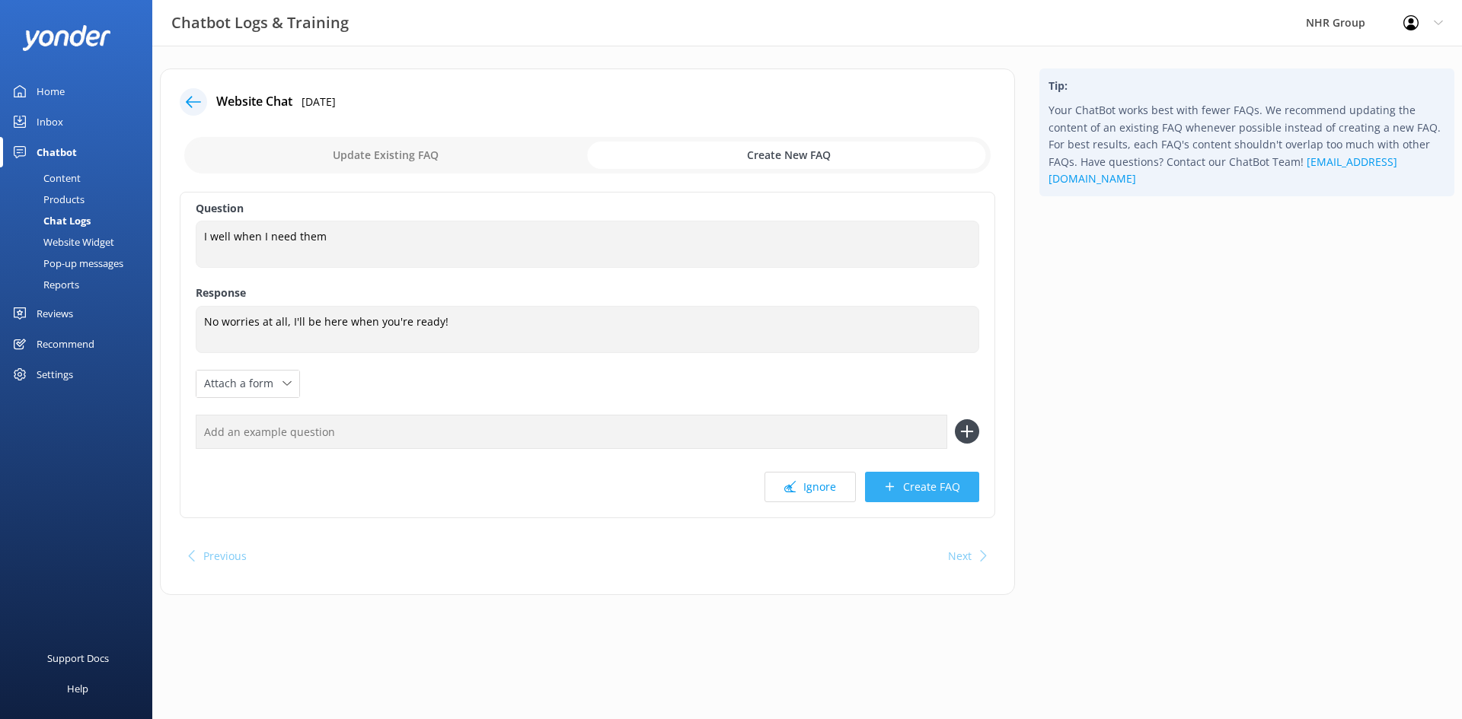
click at [936, 487] on button "Create FAQ" at bounding box center [922, 487] width 114 height 30
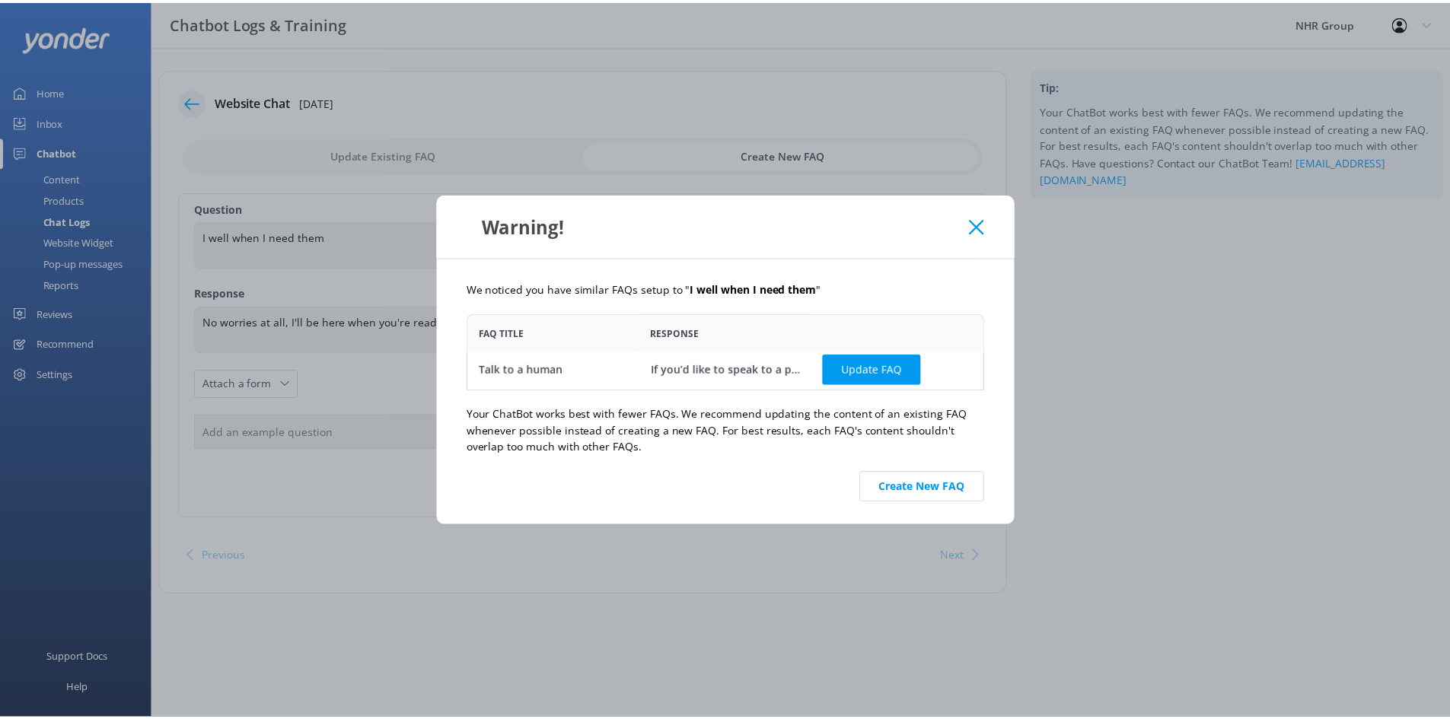
scroll to position [4, 0]
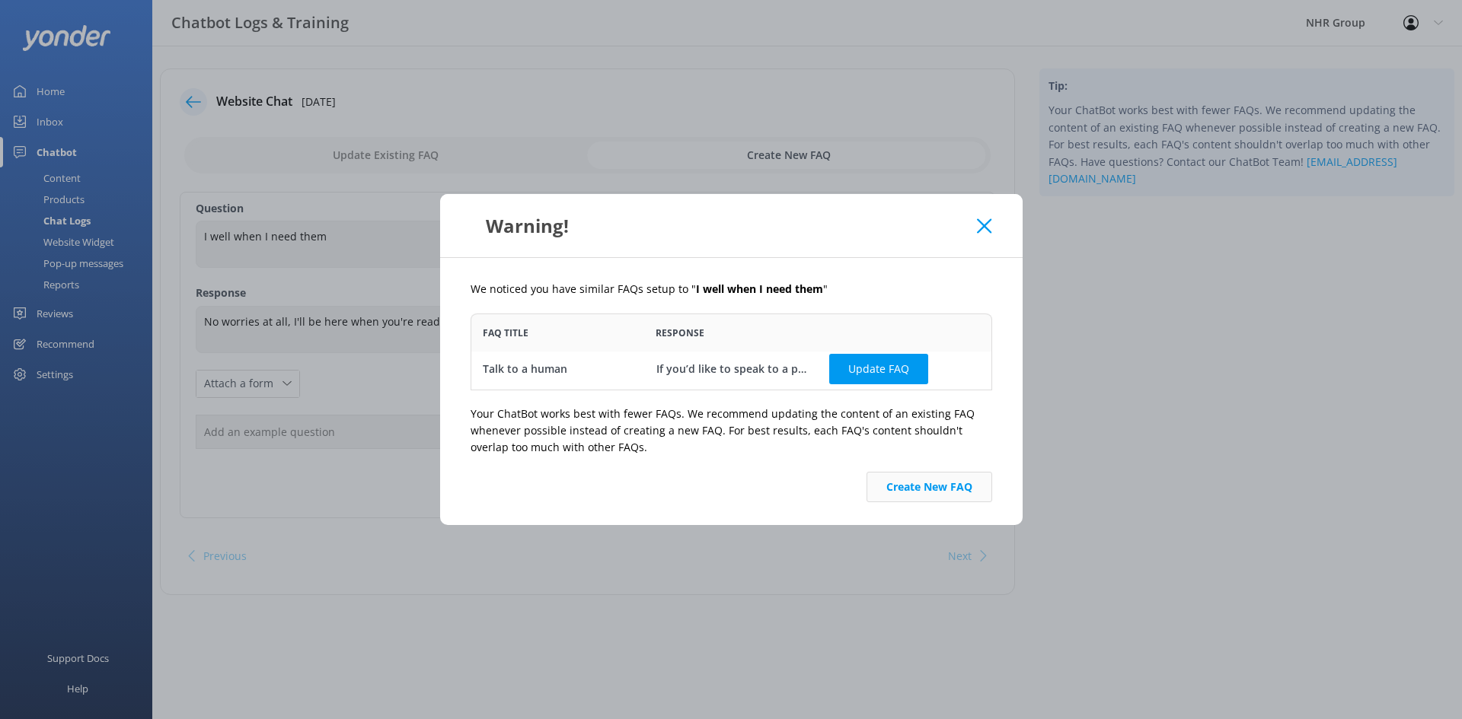
click at [920, 487] on button "Create New FAQ" at bounding box center [929, 487] width 126 height 30
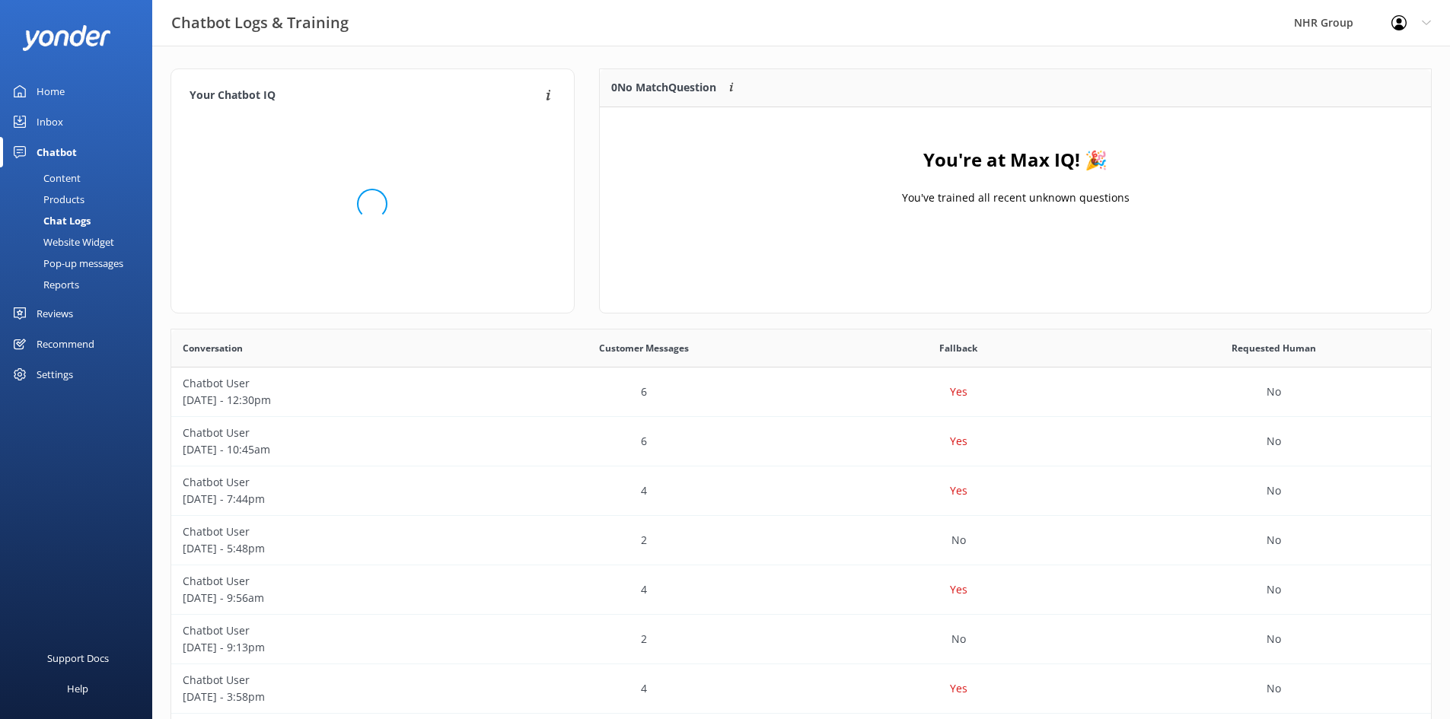
scroll to position [179, 820]
click at [76, 116] on link "Inbox" at bounding box center [76, 122] width 152 height 30
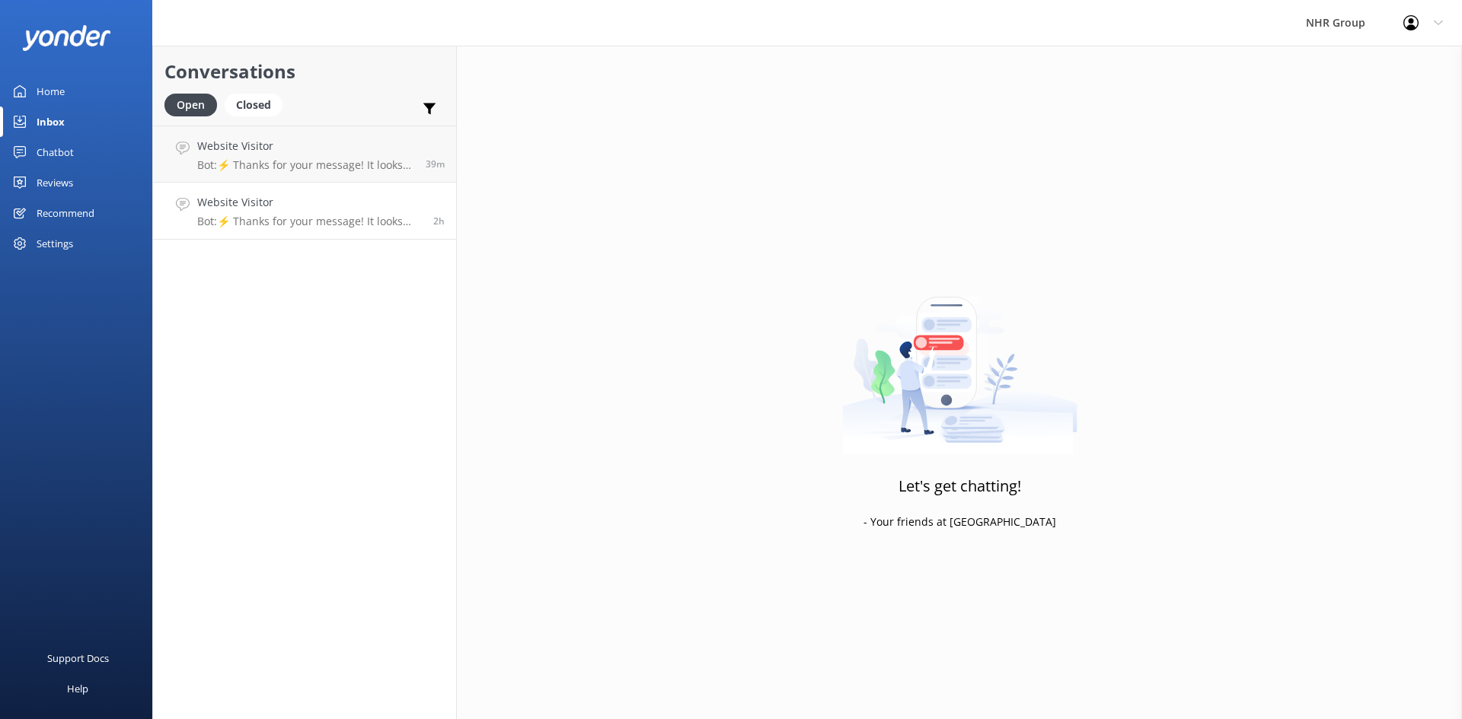
click at [296, 199] on h4 "Website Visitor" at bounding box center [309, 202] width 225 height 17
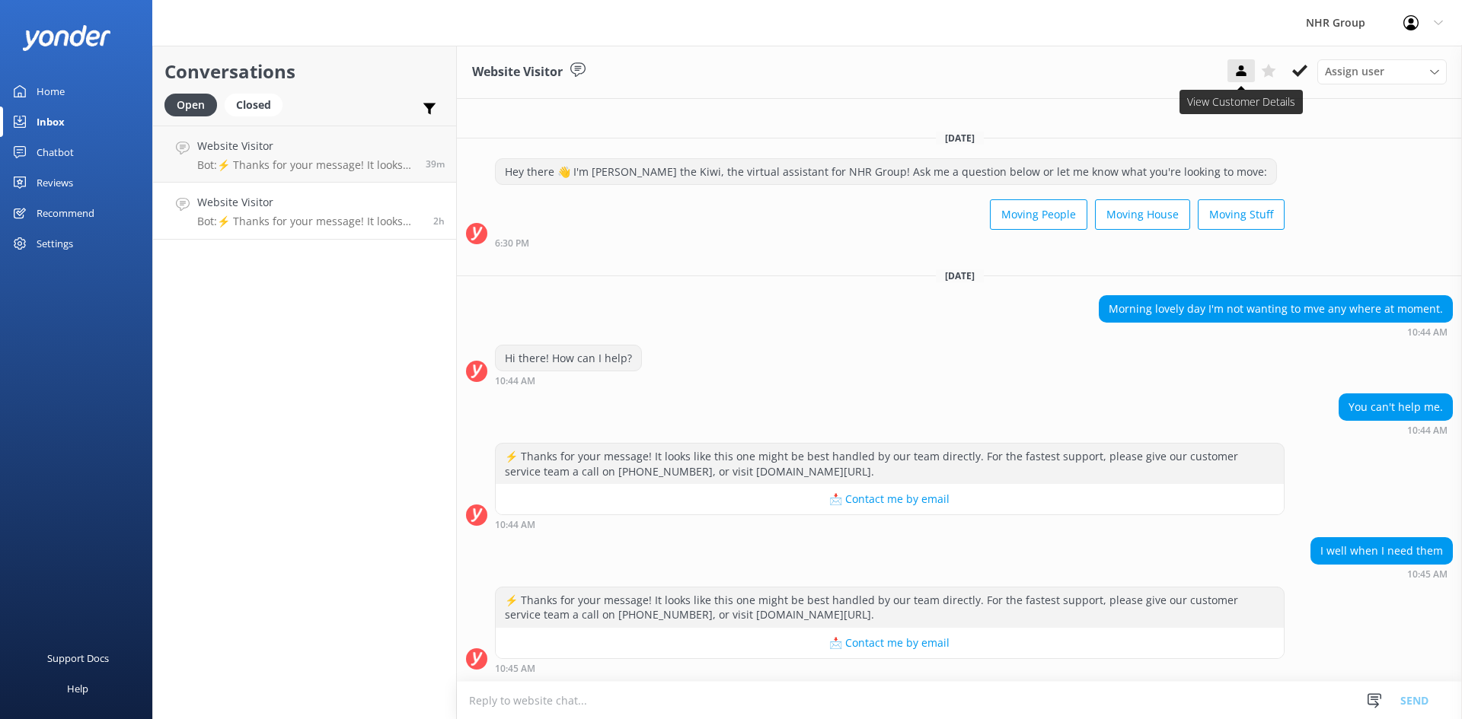
click at [1234, 78] on icon at bounding box center [1240, 70] width 15 height 15
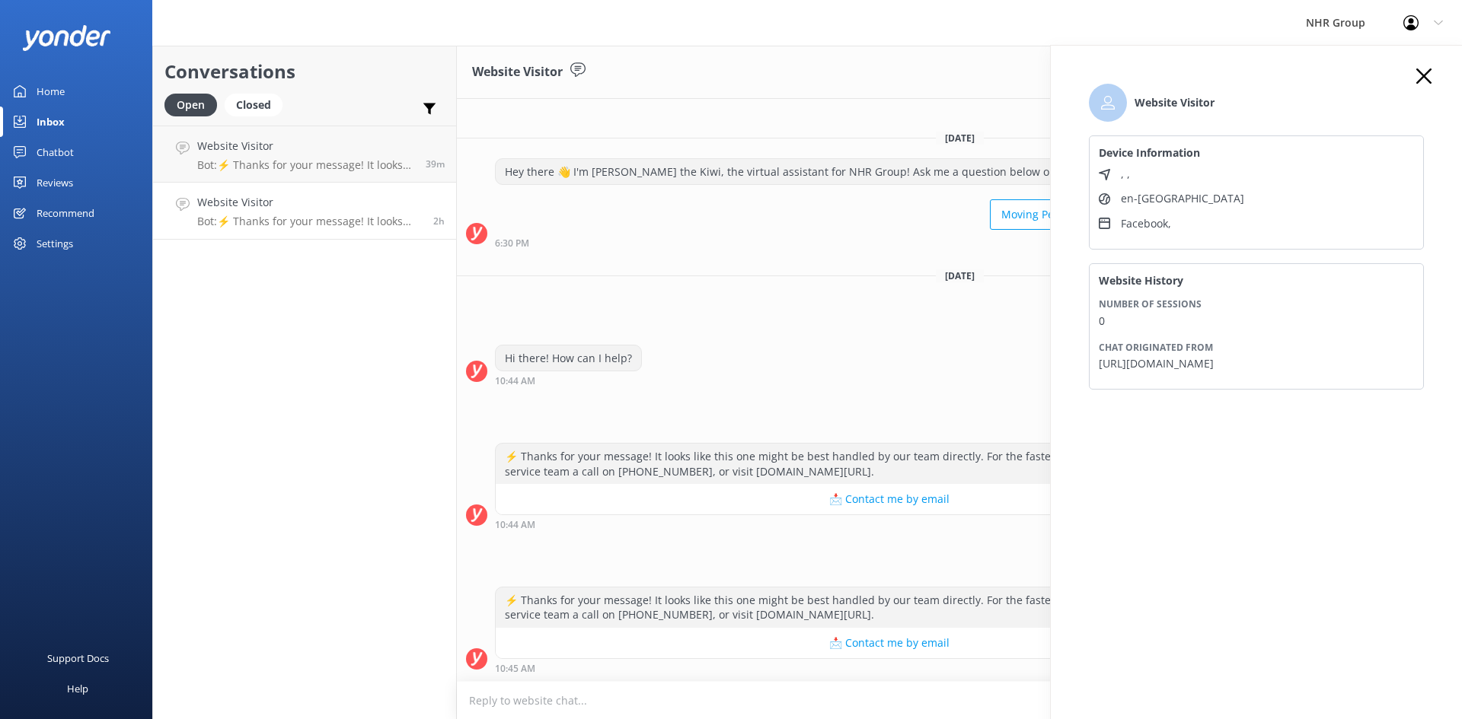
click at [1420, 77] on icon at bounding box center [1423, 76] width 15 height 15
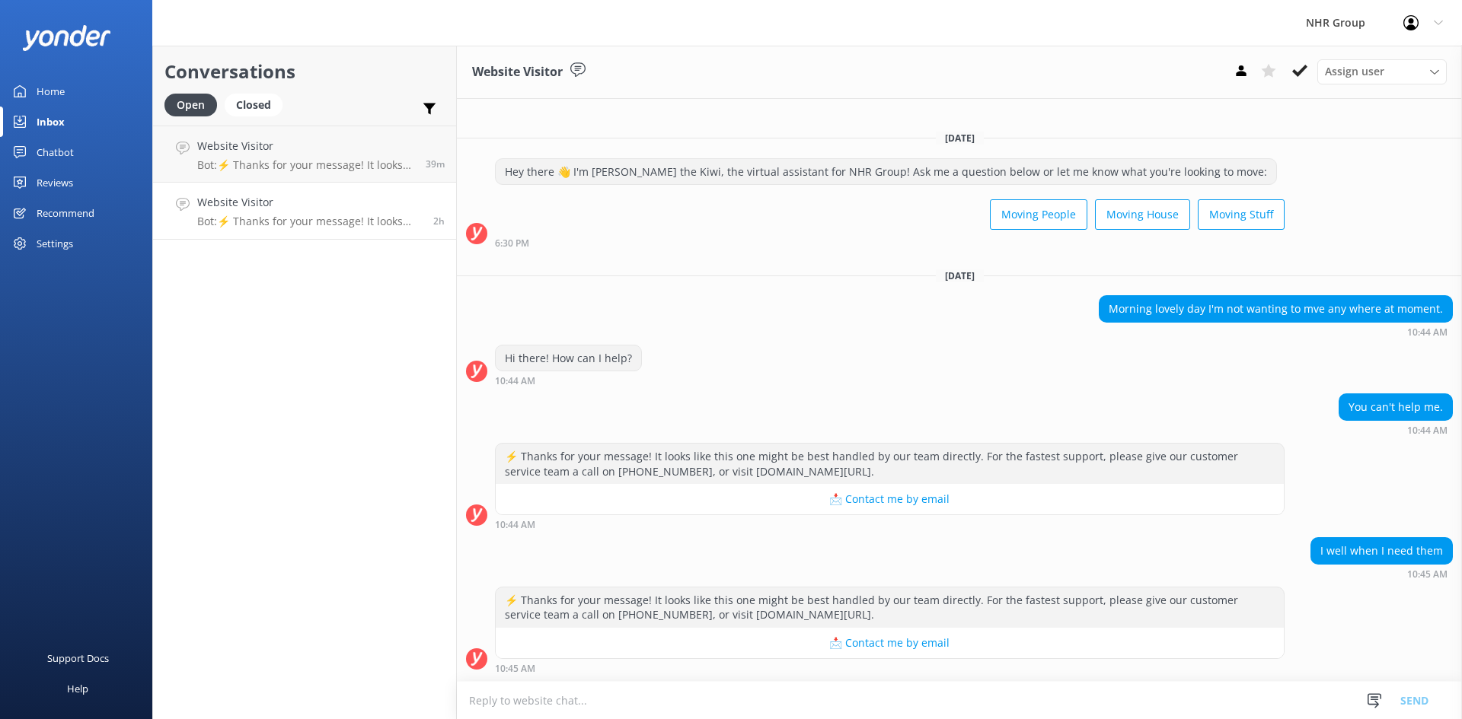
click at [1306, 73] on button at bounding box center [1299, 70] width 27 height 23
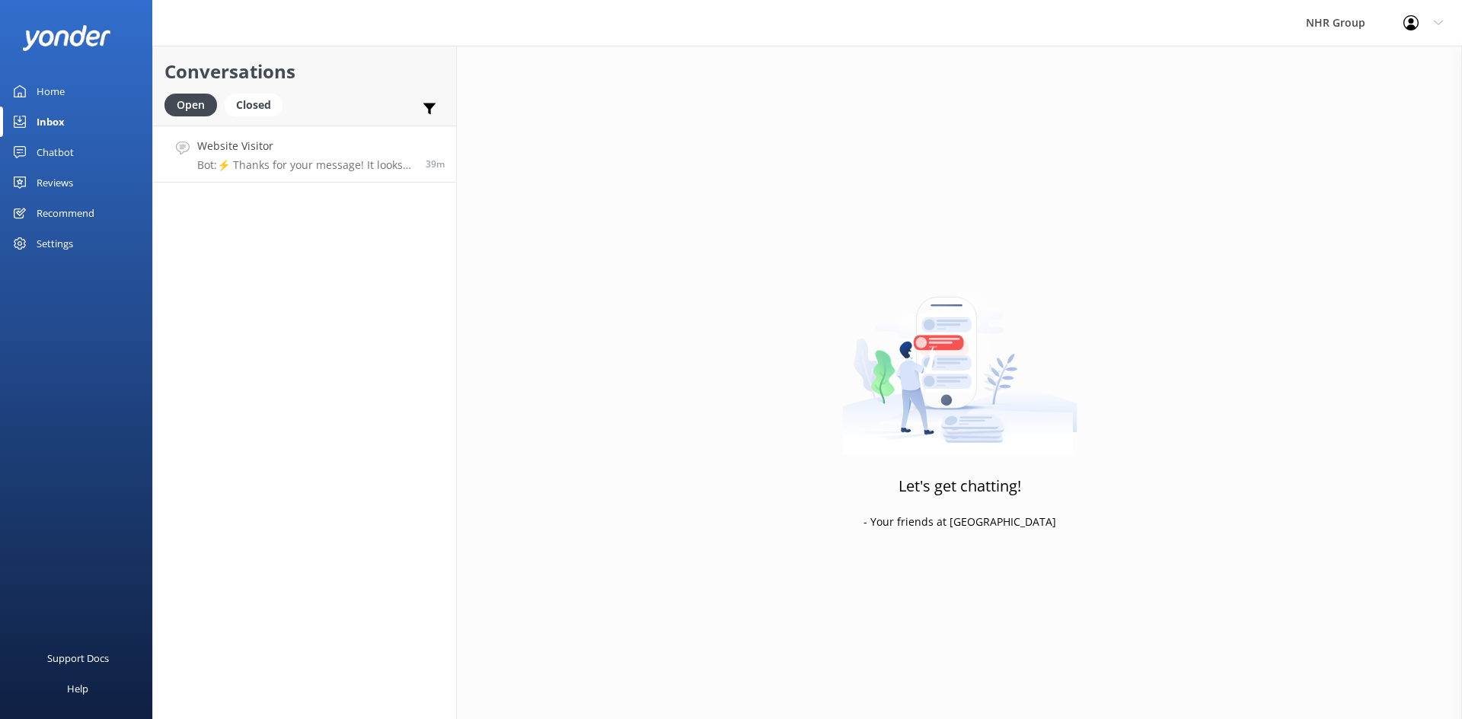
click at [321, 153] on h4 "Website Visitor" at bounding box center [305, 146] width 217 height 17
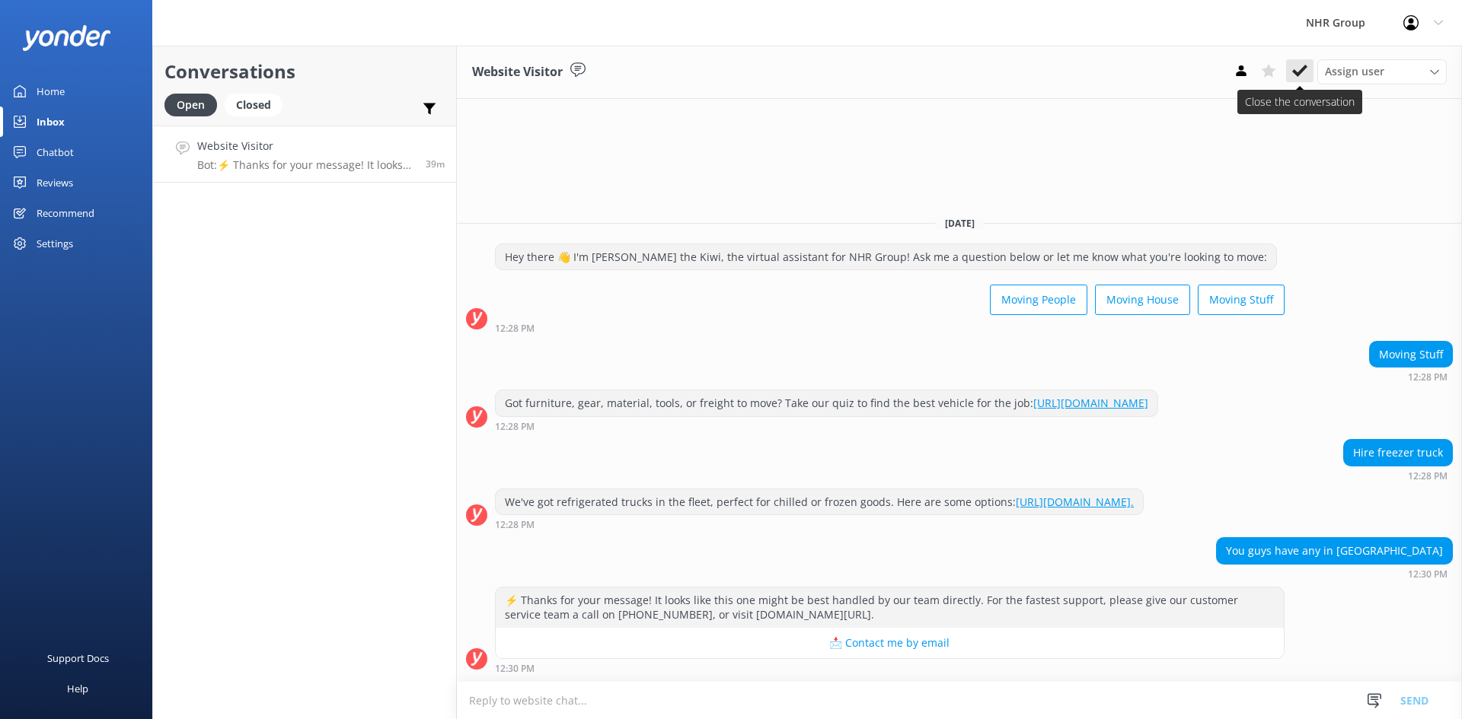
click at [1295, 69] on icon at bounding box center [1299, 70] width 15 height 15
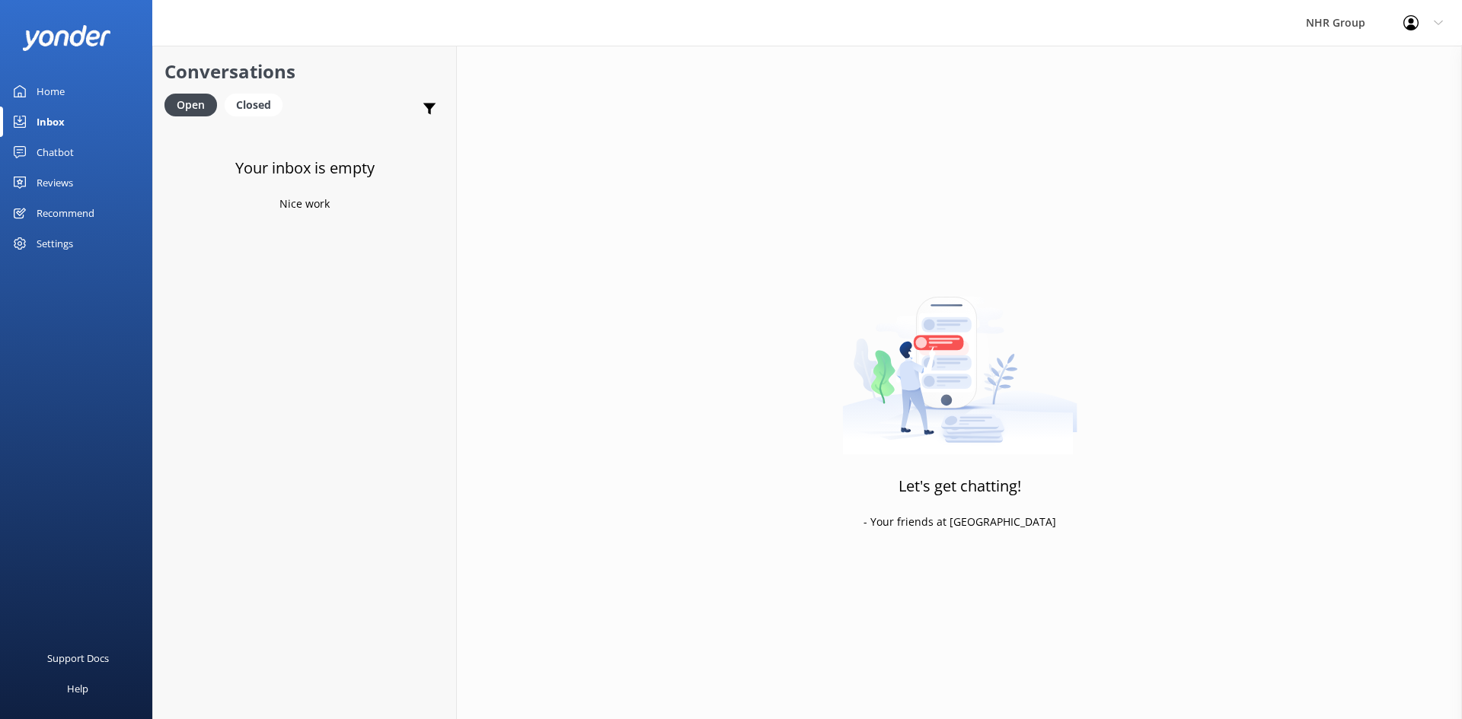
click at [37, 98] on div "Home" at bounding box center [51, 91] width 28 height 30
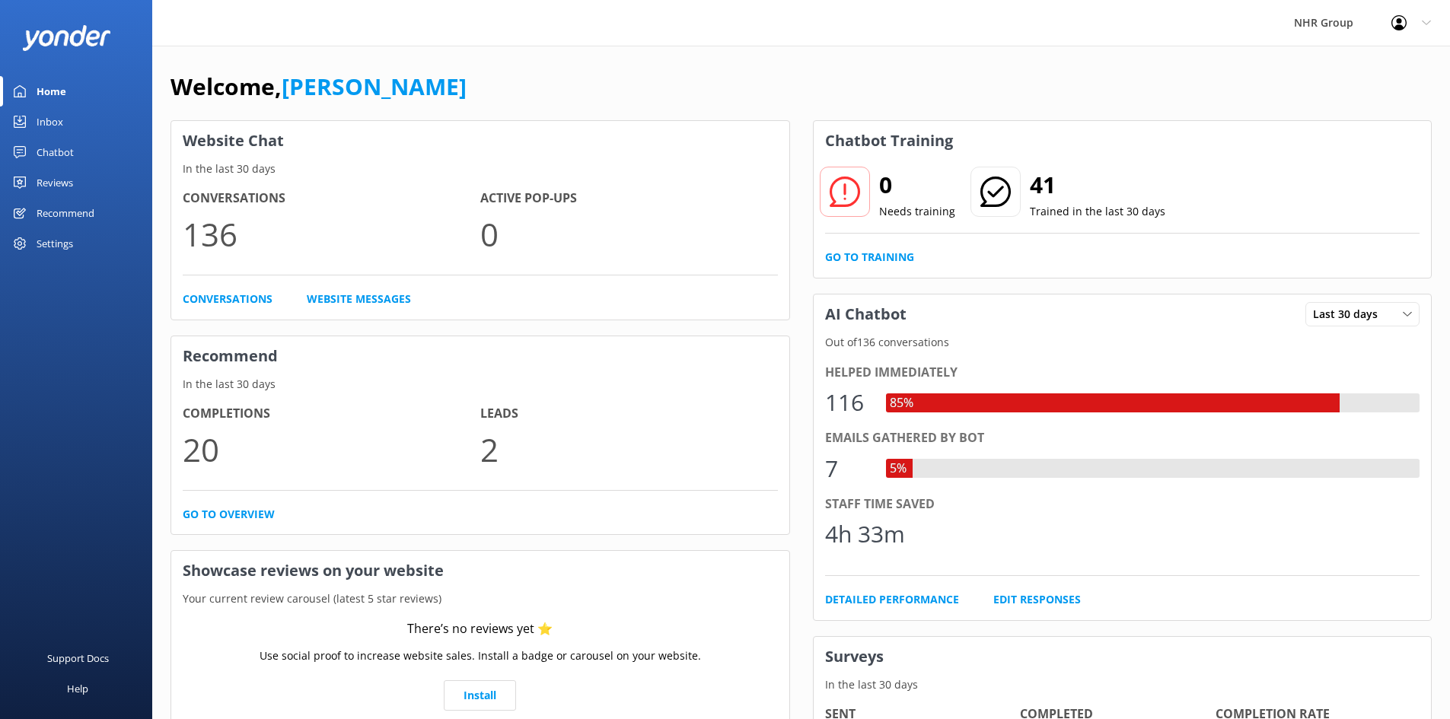
click at [61, 84] on div "Home" at bounding box center [52, 91] width 30 height 30
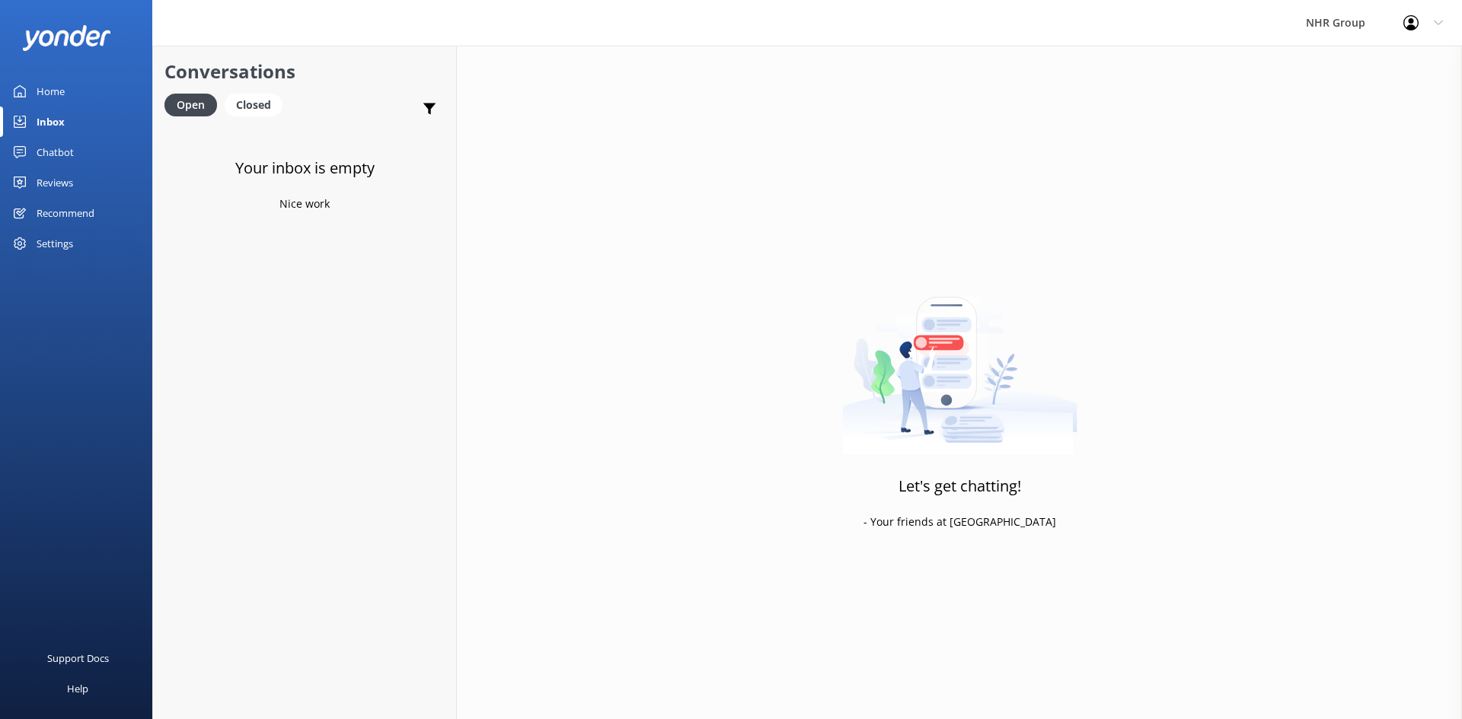
click at [45, 94] on div "Home" at bounding box center [51, 91] width 28 height 30
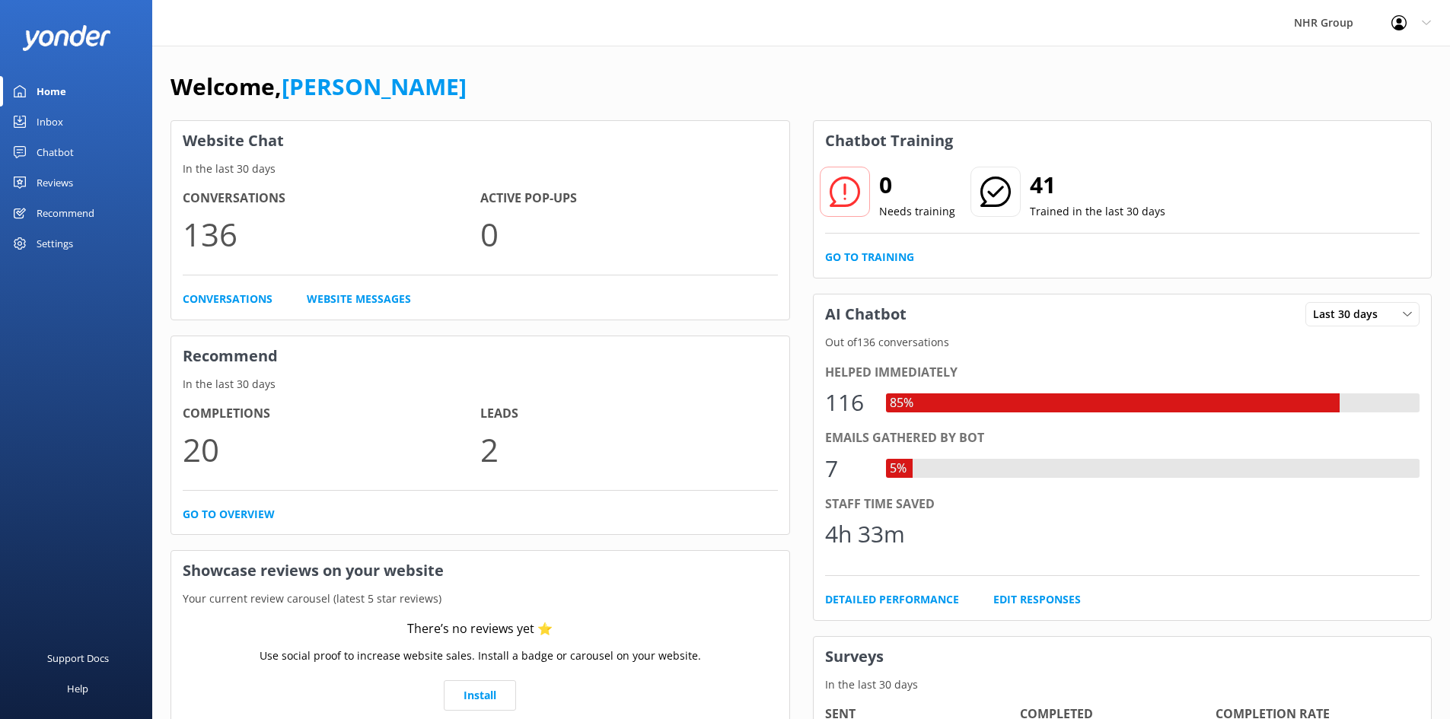
click at [60, 120] on div "Inbox" at bounding box center [50, 122] width 27 height 30
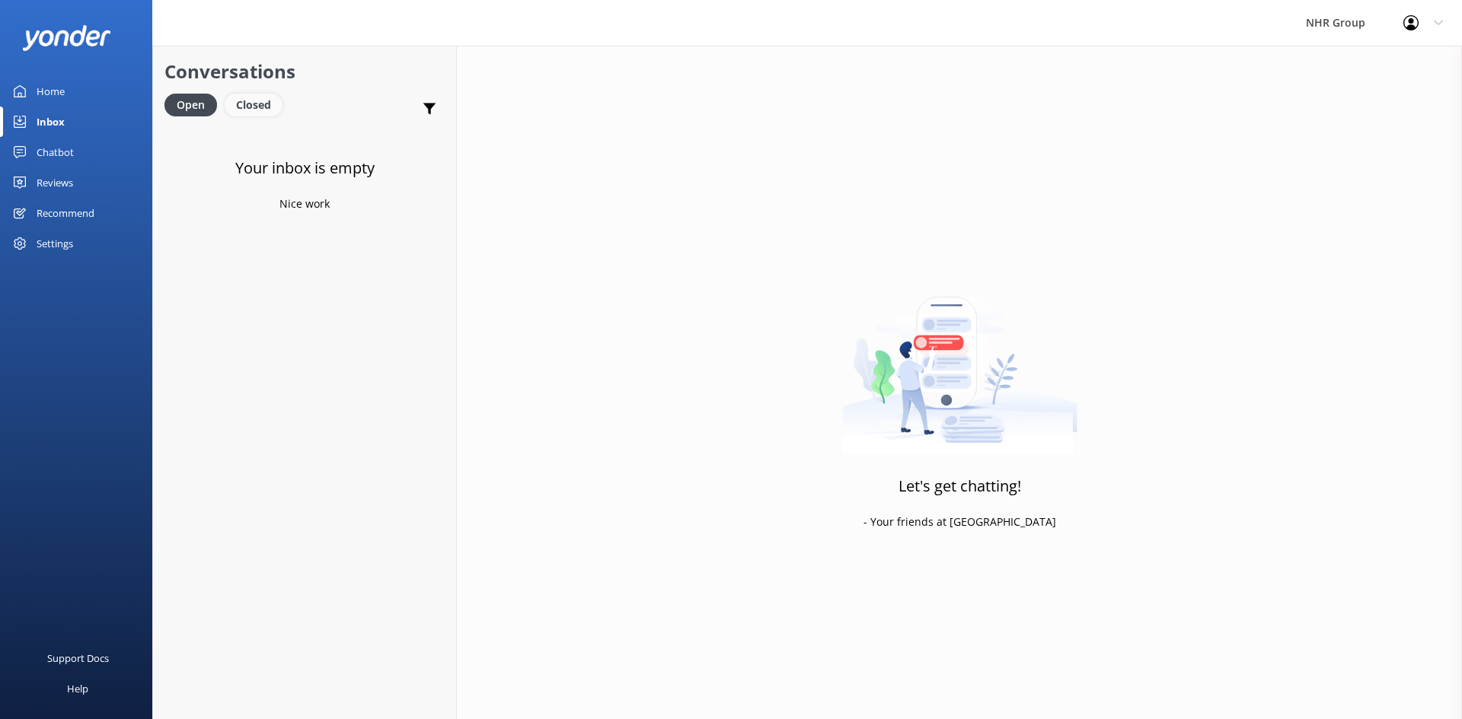
click at [241, 97] on div "Closed" at bounding box center [254, 105] width 58 height 23
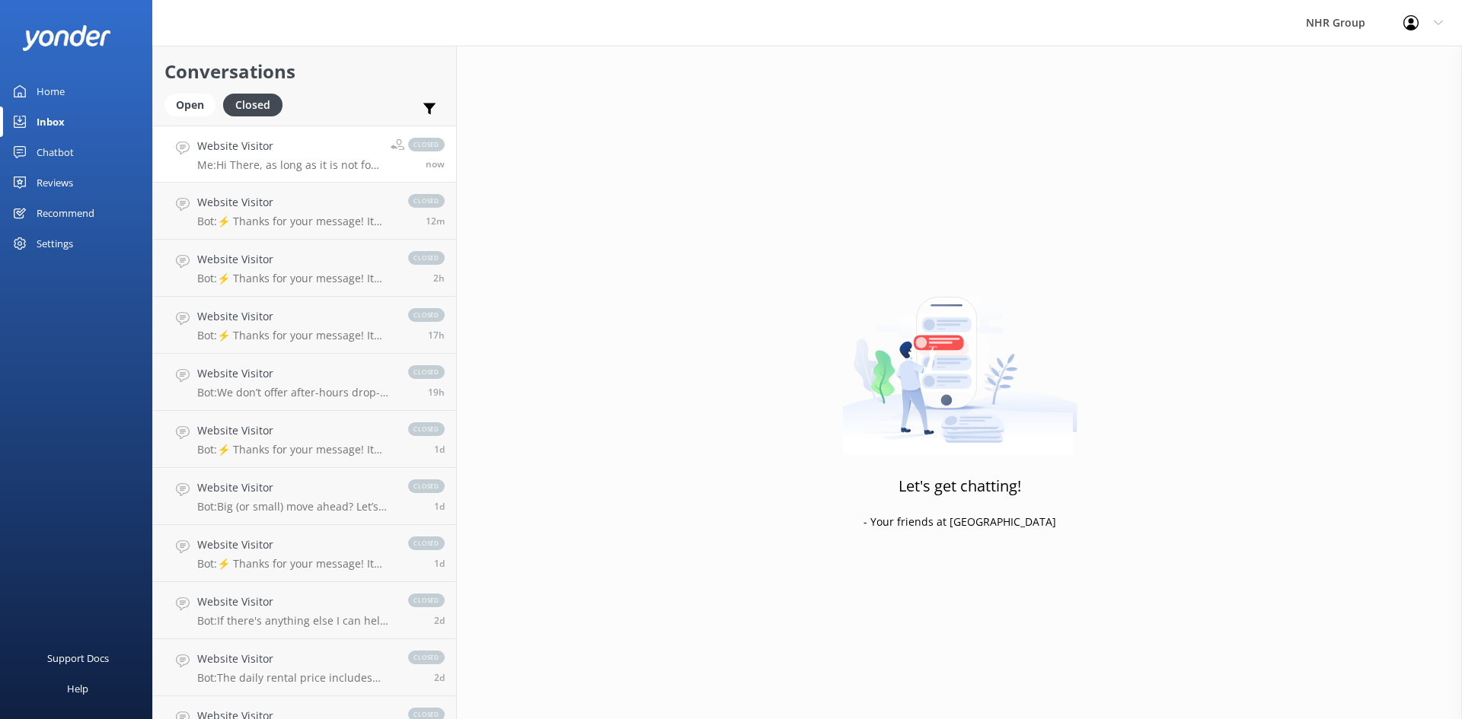
click at [288, 159] on p "Me: Hi There, as long as it is not for hire or reward all you require is a full…" at bounding box center [288, 165] width 182 height 14
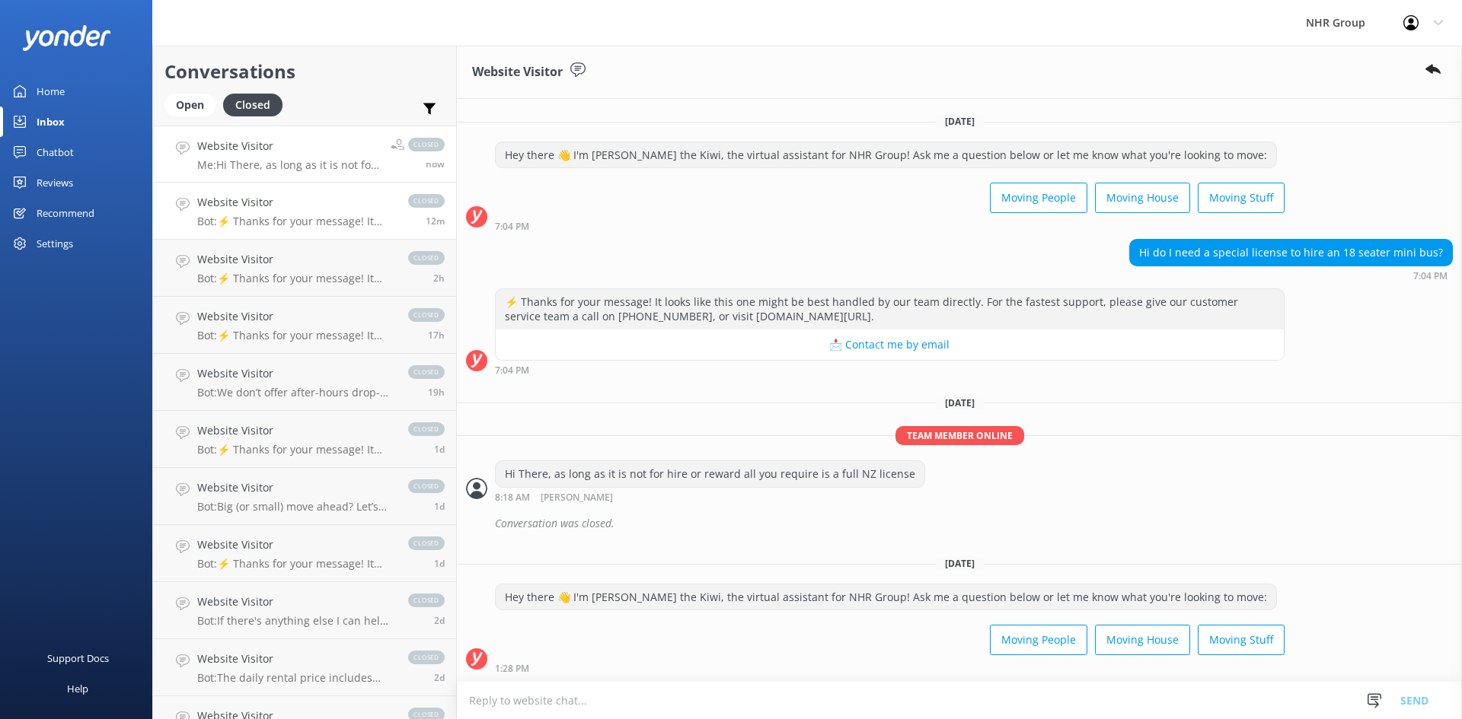
click at [264, 215] on p "Bot: ⚡ Thanks for your message! It looks like this one might be best handled by…" at bounding box center [295, 222] width 196 height 14
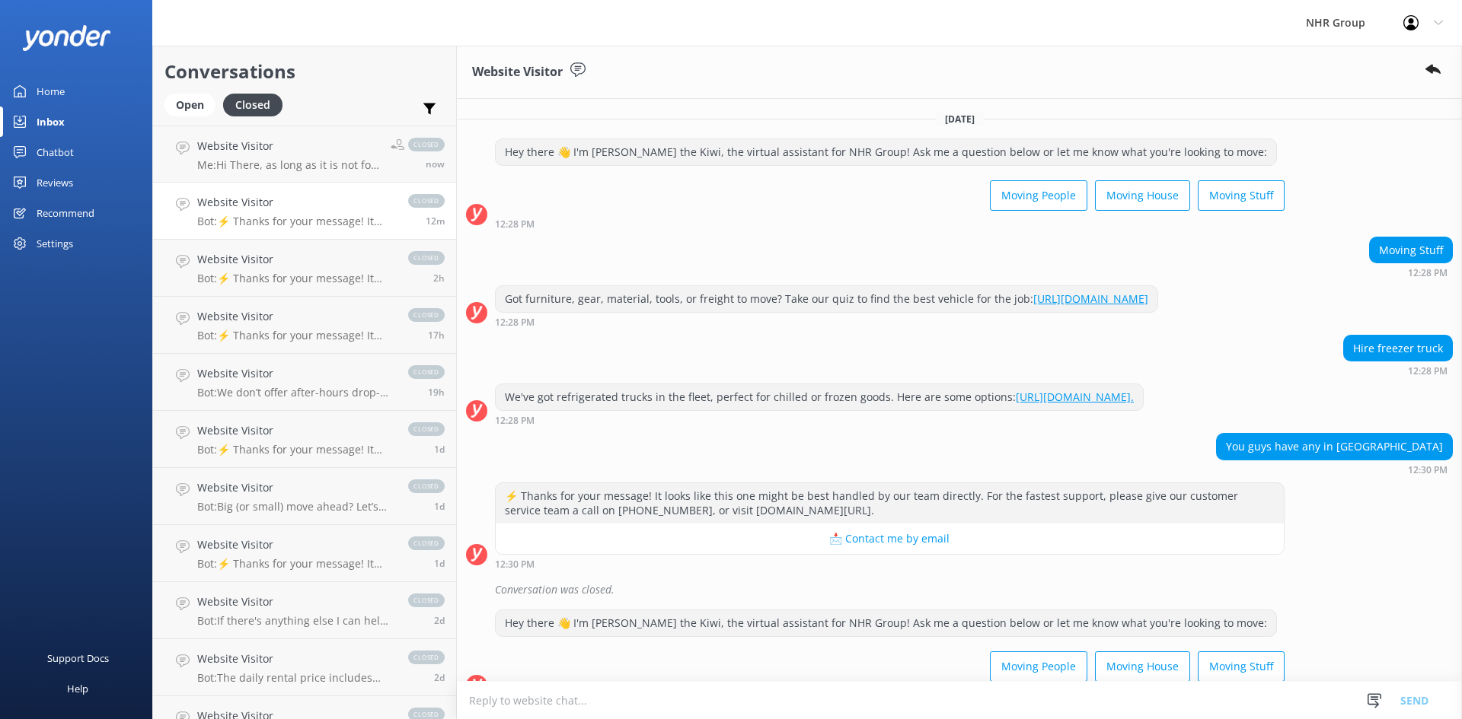
scroll to position [41, 0]
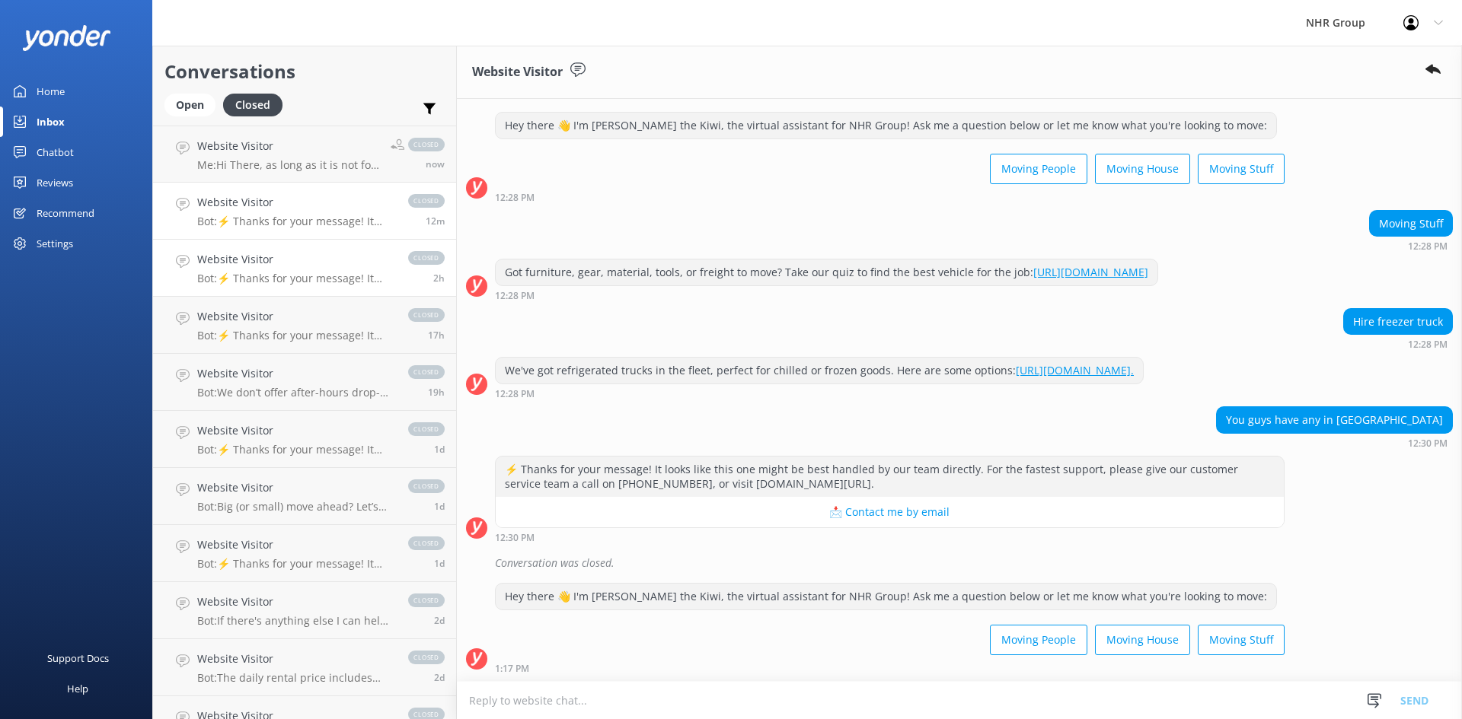
click at [232, 272] on p "Bot: ⚡ Thanks for your message! It looks like this one might be best handled by…" at bounding box center [295, 279] width 196 height 14
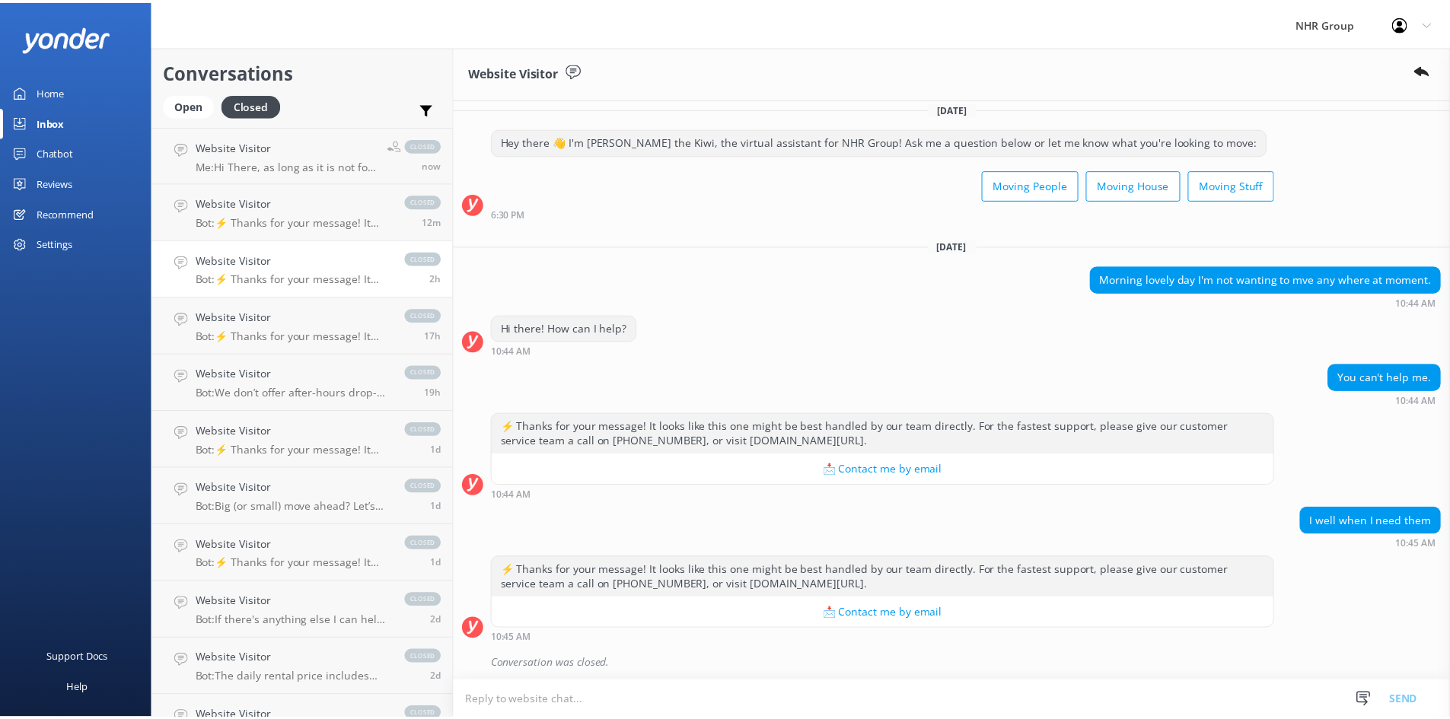
scroll to position [14, 0]
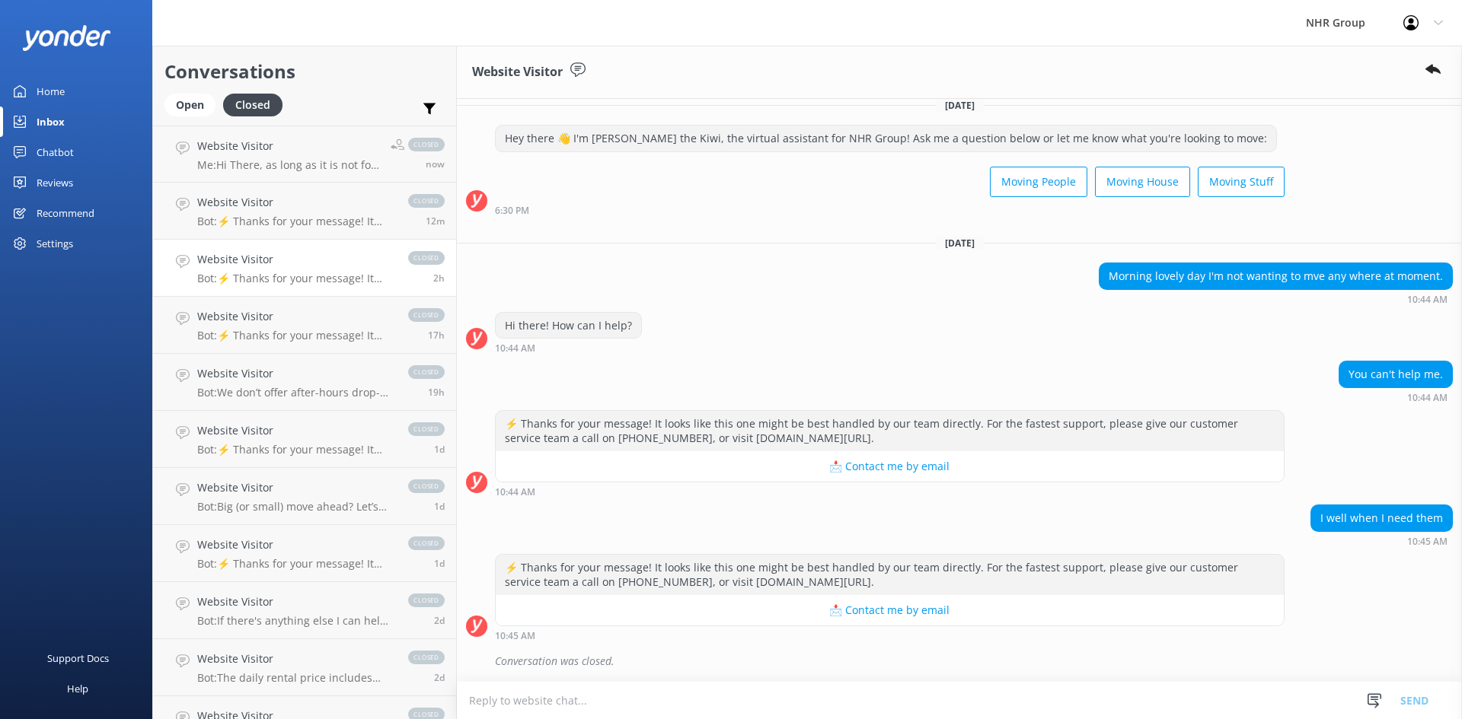
click at [43, 158] on div "Chatbot" at bounding box center [55, 152] width 37 height 30
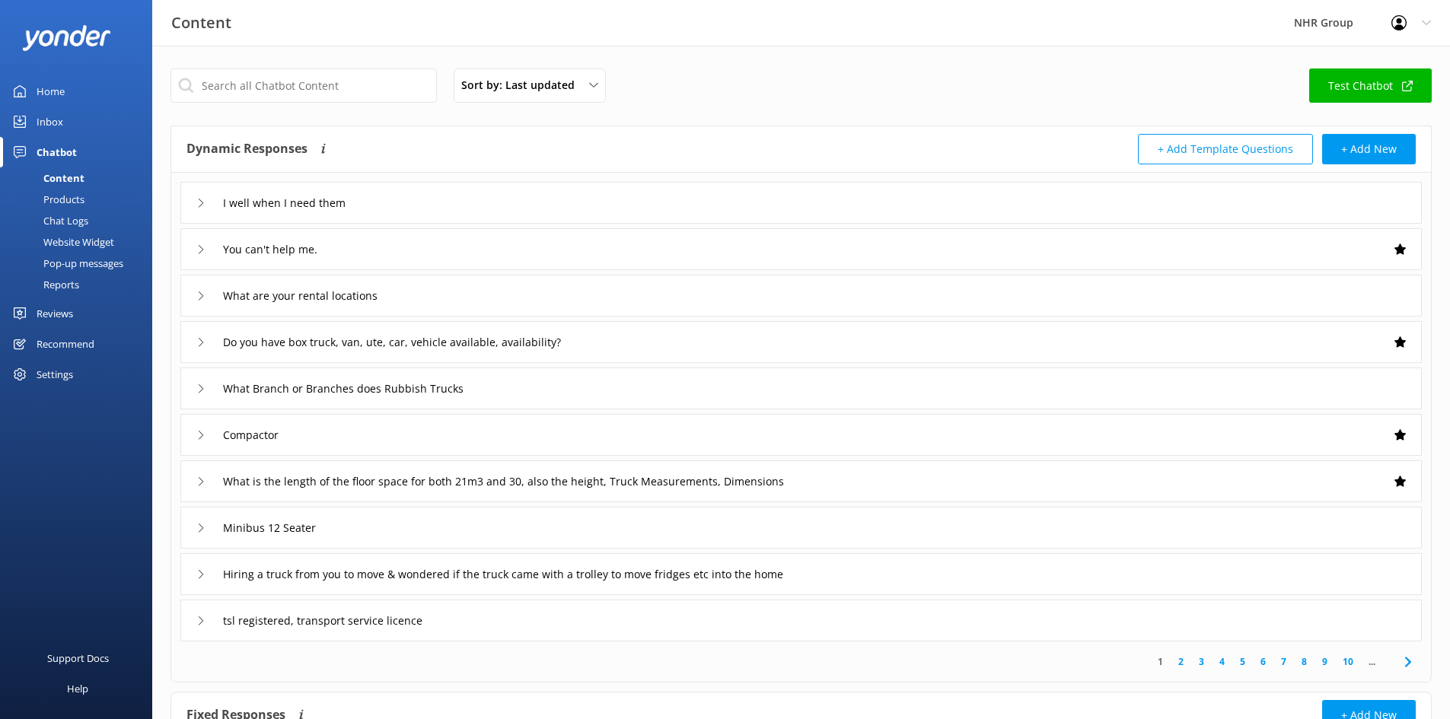
click at [393, 197] on div "I well when I need them" at bounding box center [801, 203] width 1242 height 42
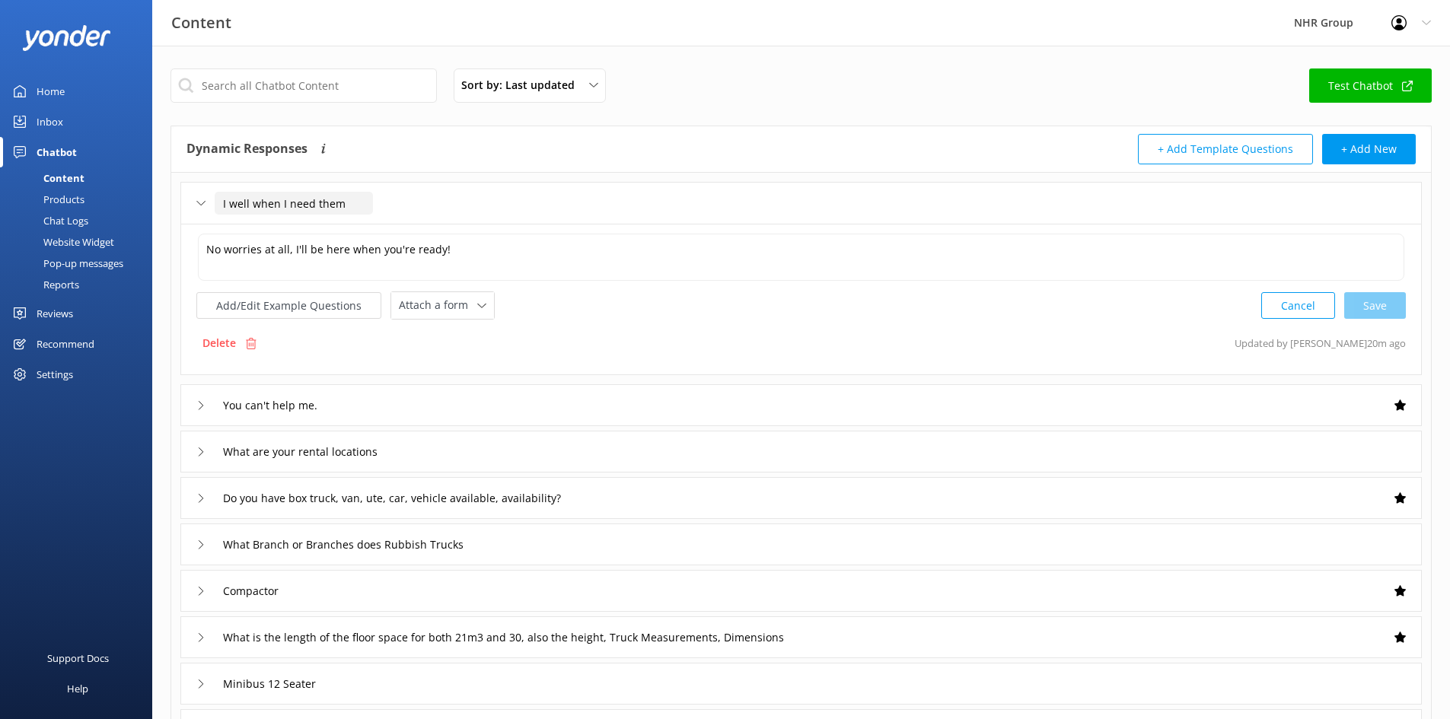
click at [242, 206] on input "I well when I need them" at bounding box center [294, 203] width 158 height 23
type input "I will when I need them"
click at [336, 229] on div at bounding box center [341, 226] width 19 height 19
click at [201, 199] on div "I will when I need them" at bounding box center [275, 203] width 158 height 25
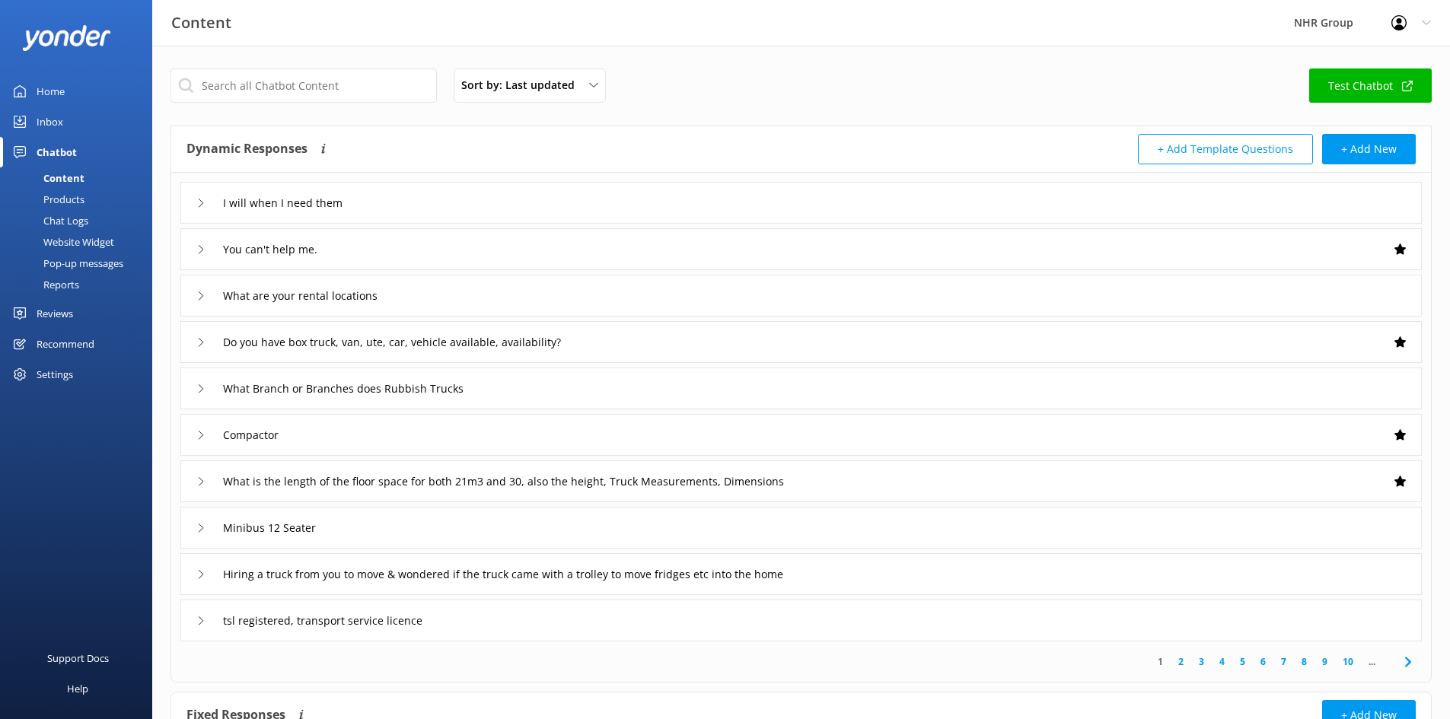
click at [51, 125] on div "Inbox" at bounding box center [50, 122] width 27 height 30
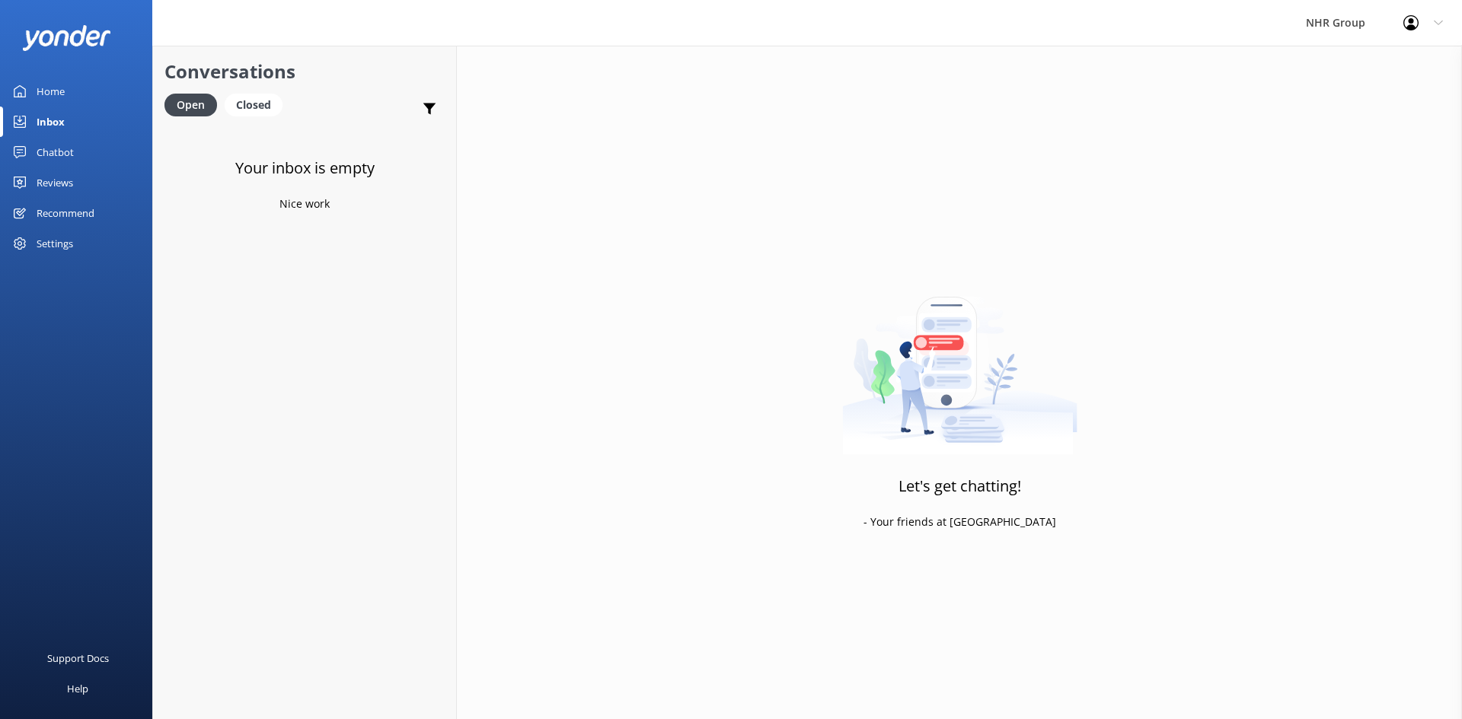
click at [55, 94] on div "Home" at bounding box center [51, 91] width 28 height 30
